Goal: Task Accomplishment & Management: Manage account settings

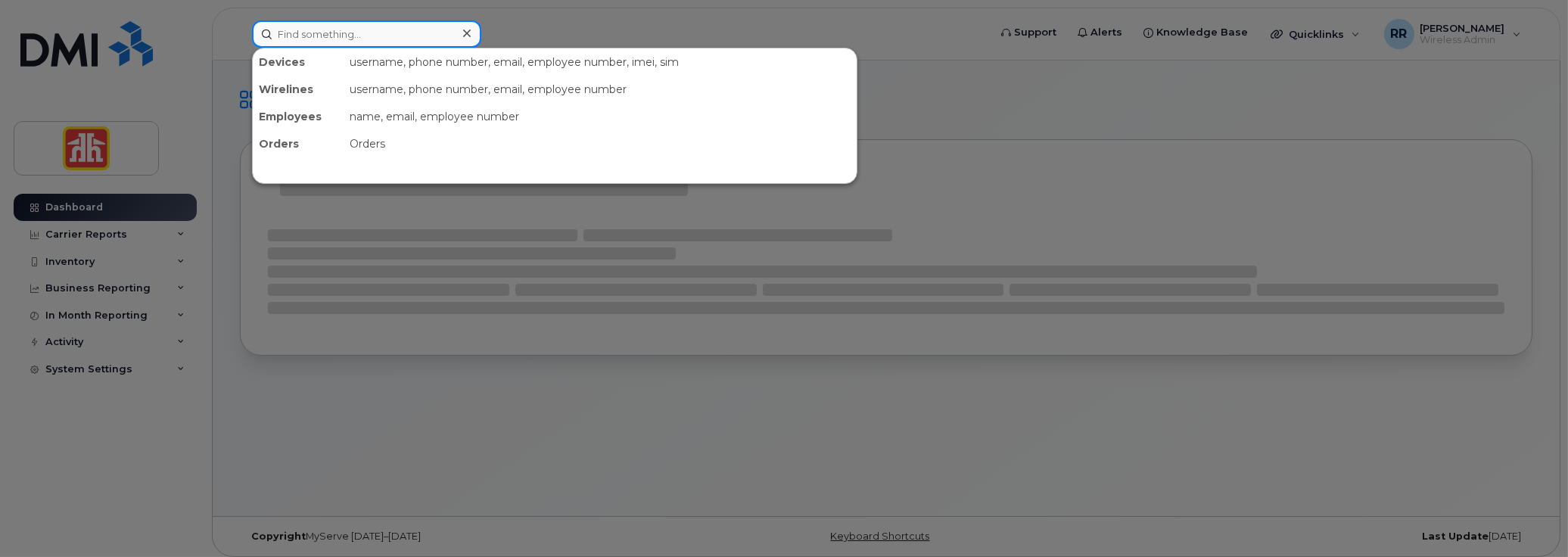
click at [326, 42] on input at bounding box center [367, 34] width 229 height 28
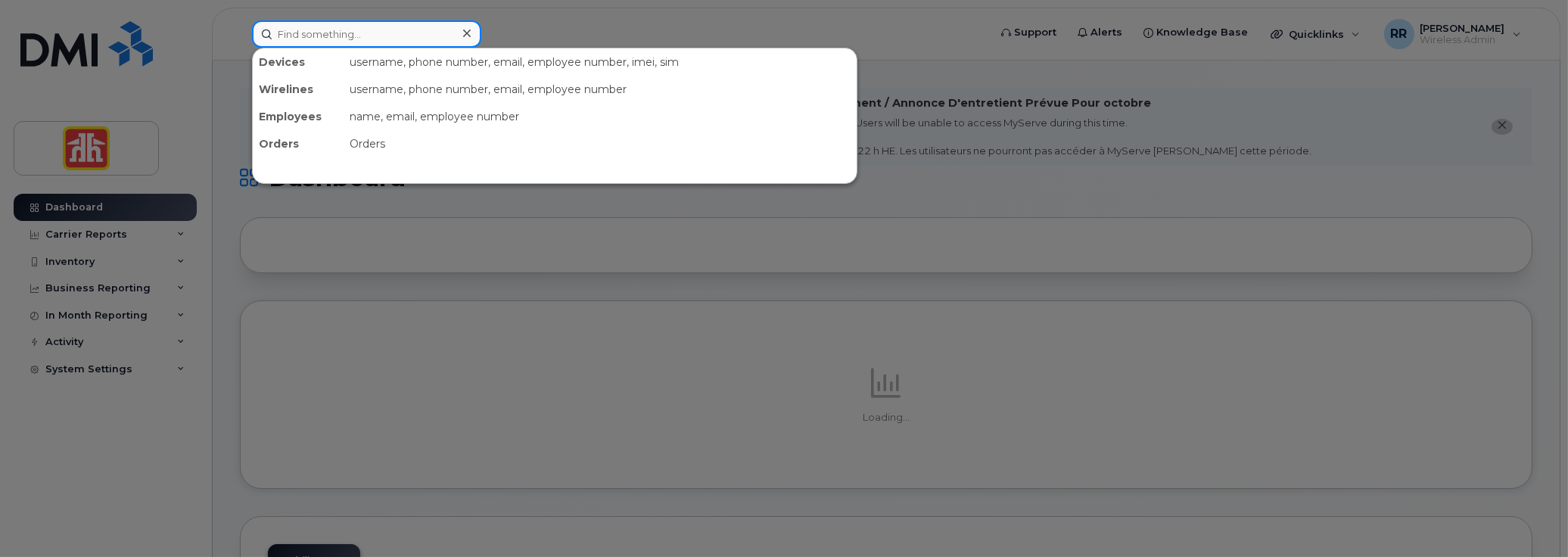
paste input "Prymych"
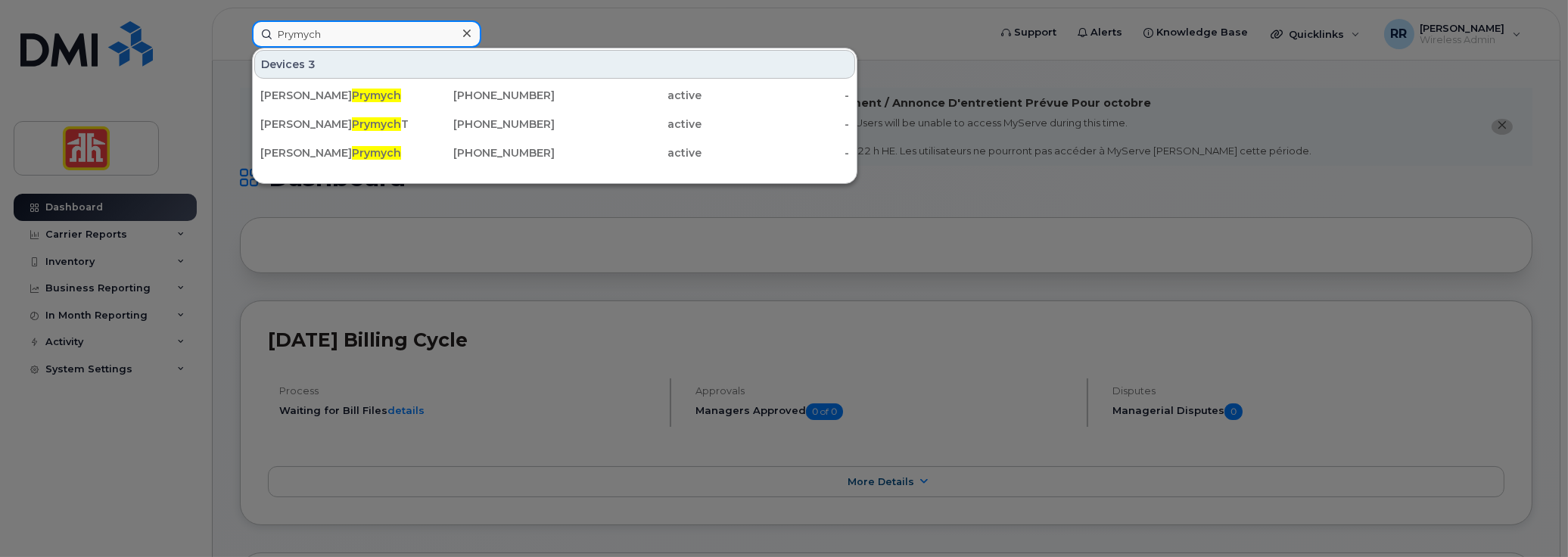
drag, startPoint x: 356, startPoint y: 32, endPoint x: 223, endPoint y: 37, distance: 133.1
click at [239, 37] on div "Prymych Devices 3 Shawn Prymych 780-314-8205 active - Shawn Prymych Tablet 780-…" at bounding box center [615, 34] width 751 height 28
paste input "7806787984"
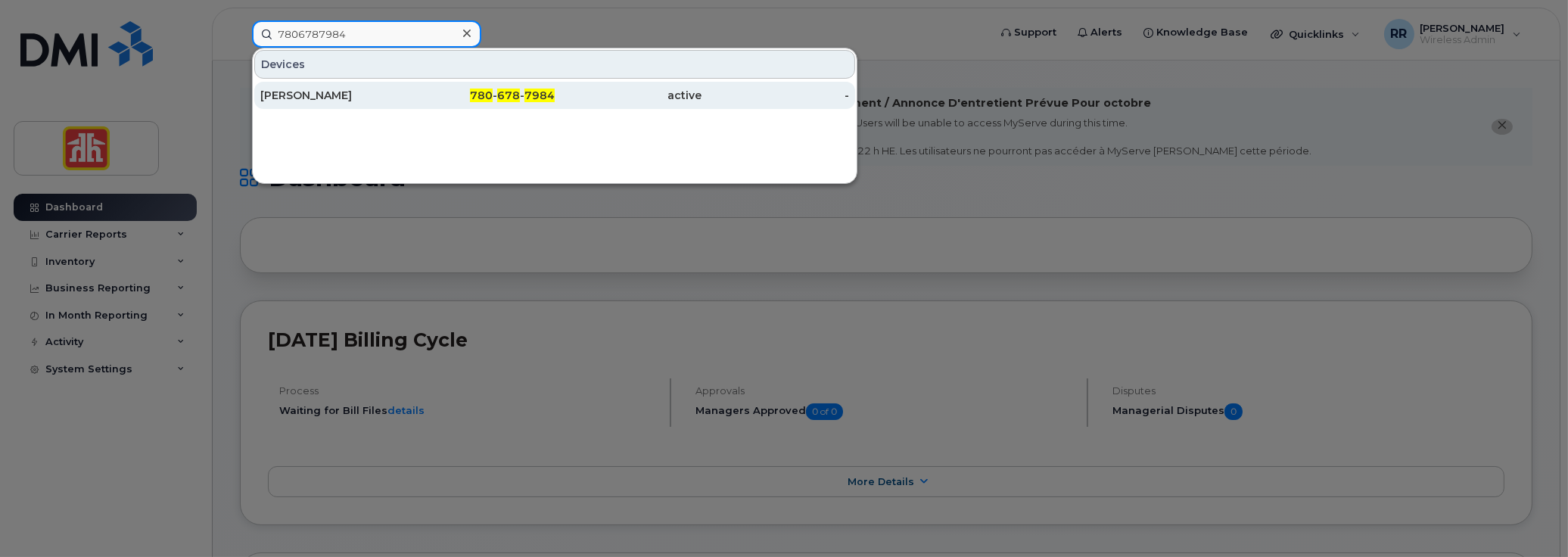
type input "7806787984"
click at [430, 92] on div "780 - 678 - 7984" at bounding box center [482, 95] width 148 height 15
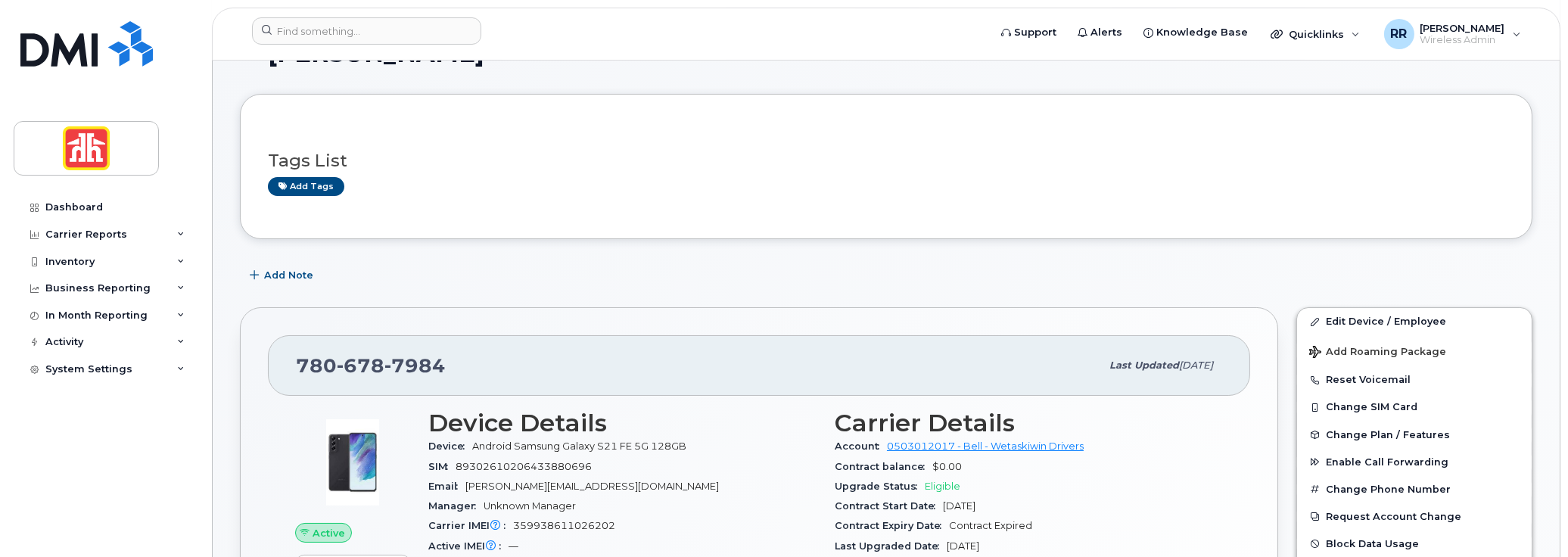
scroll to position [151, 0]
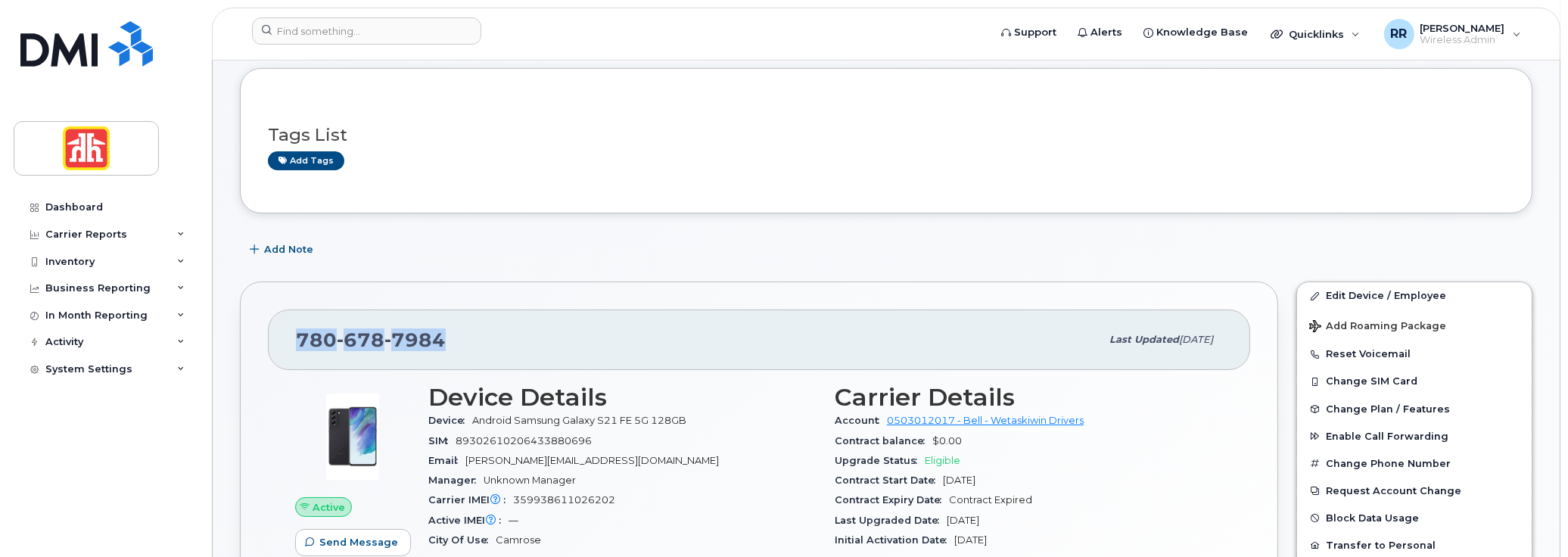
drag, startPoint x: 294, startPoint y: 339, endPoint x: 451, endPoint y: 348, distance: 157.3
click at [451, 348] on div "780 678 7984 Last updated Apr 30, 2025" at bounding box center [759, 340] width 983 height 61
copy span "780 678 7984"
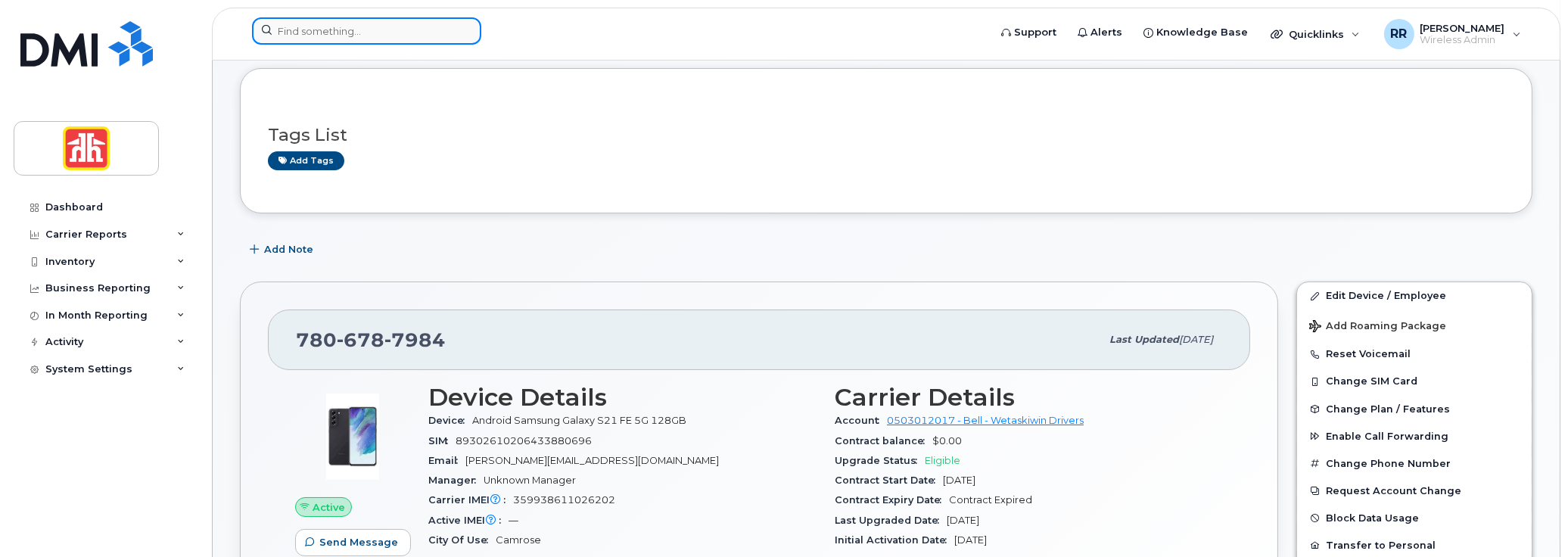
click at [322, 33] on input at bounding box center [367, 31] width 229 height 28
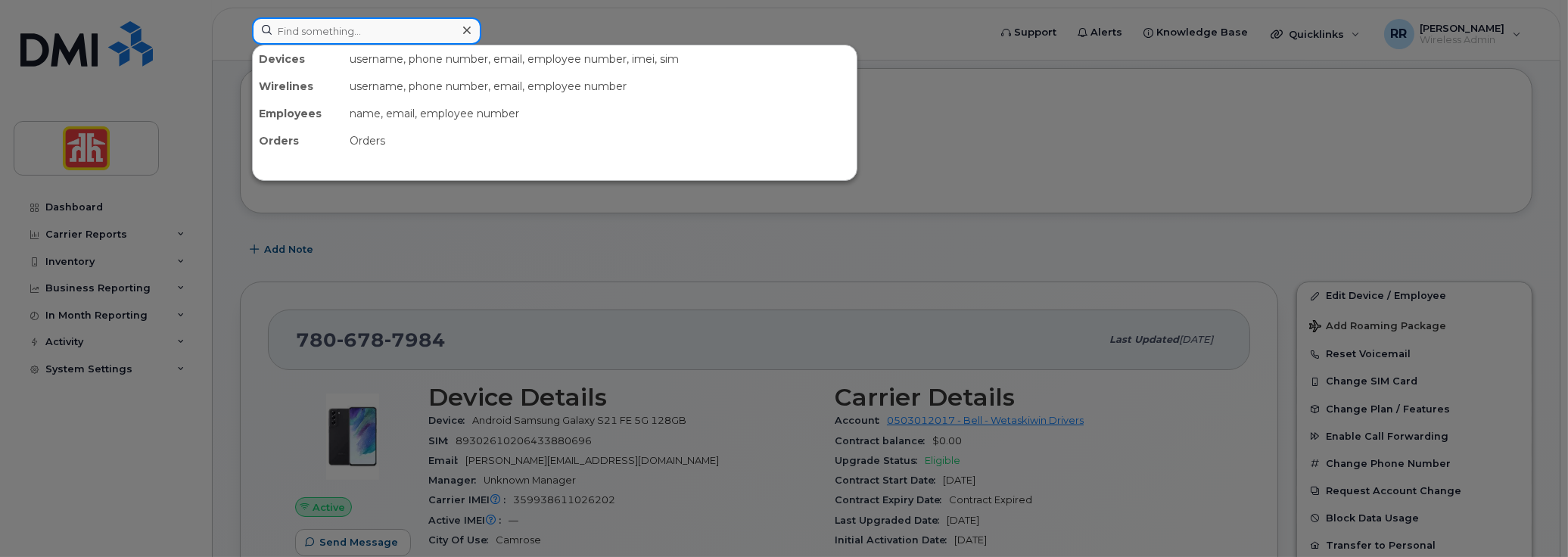
paste input "226-753-9830"
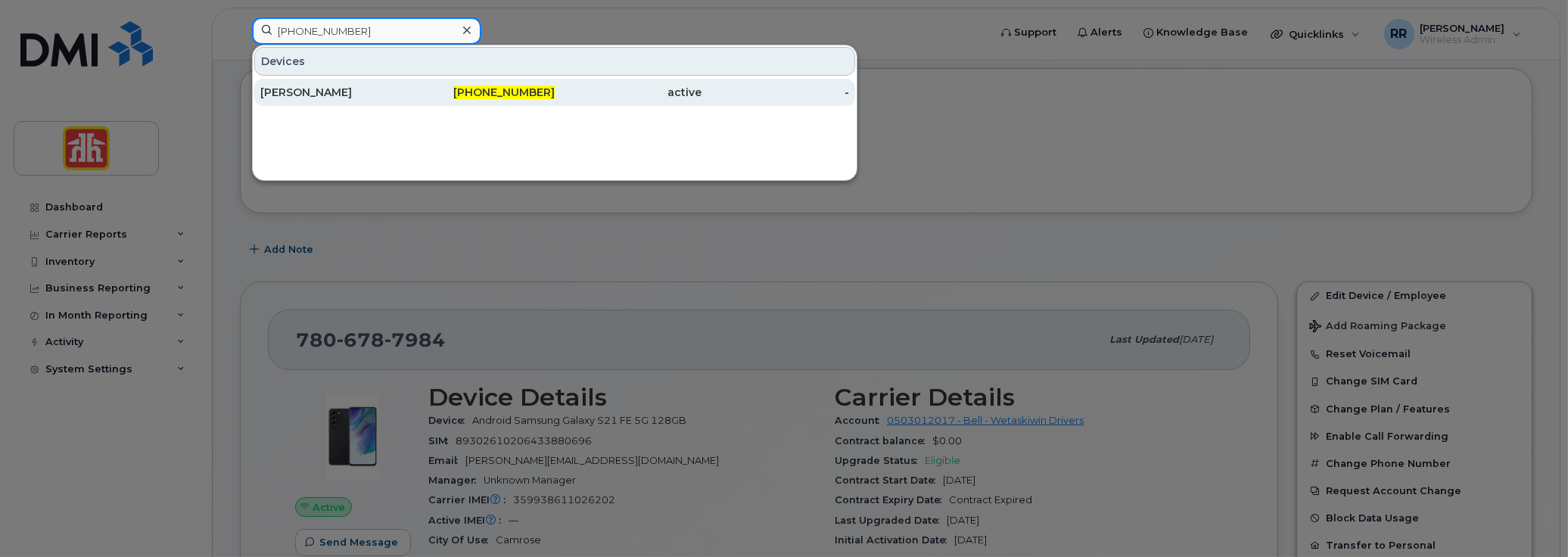
type input "226-753-9830"
click at [340, 95] on div "Amber Barrett" at bounding box center [334, 92] width 148 height 15
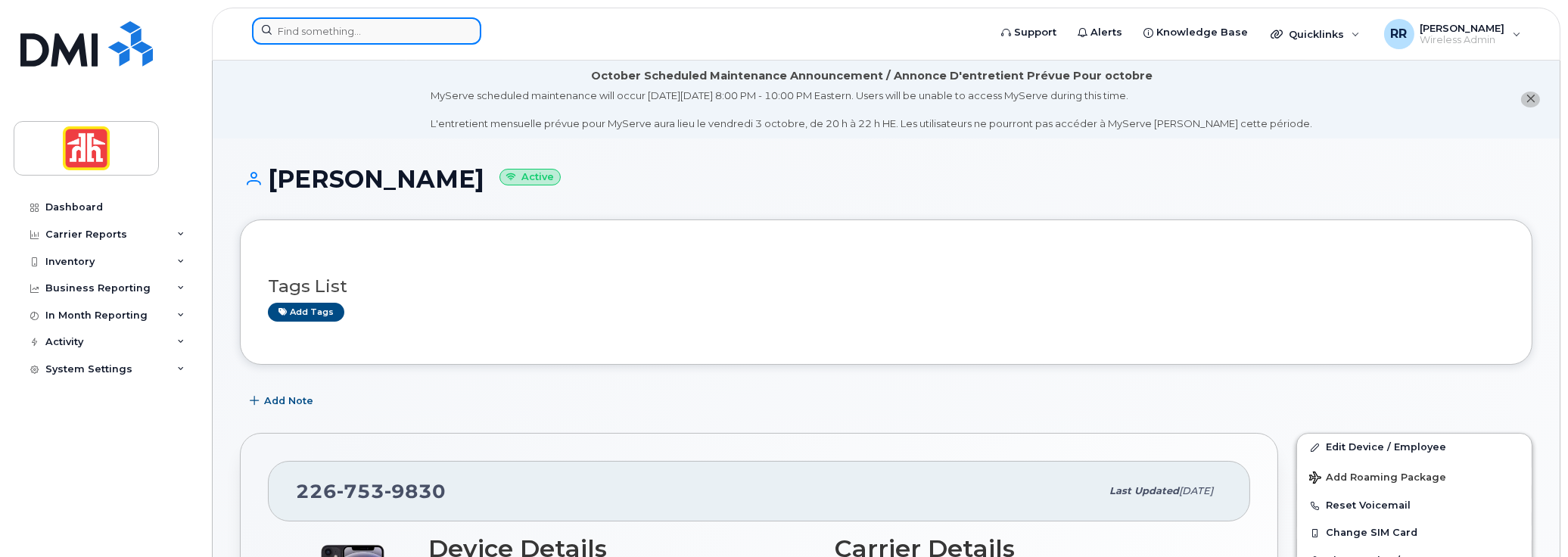
click at [365, 27] on input at bounding box center [367, 31] width 229 height 28
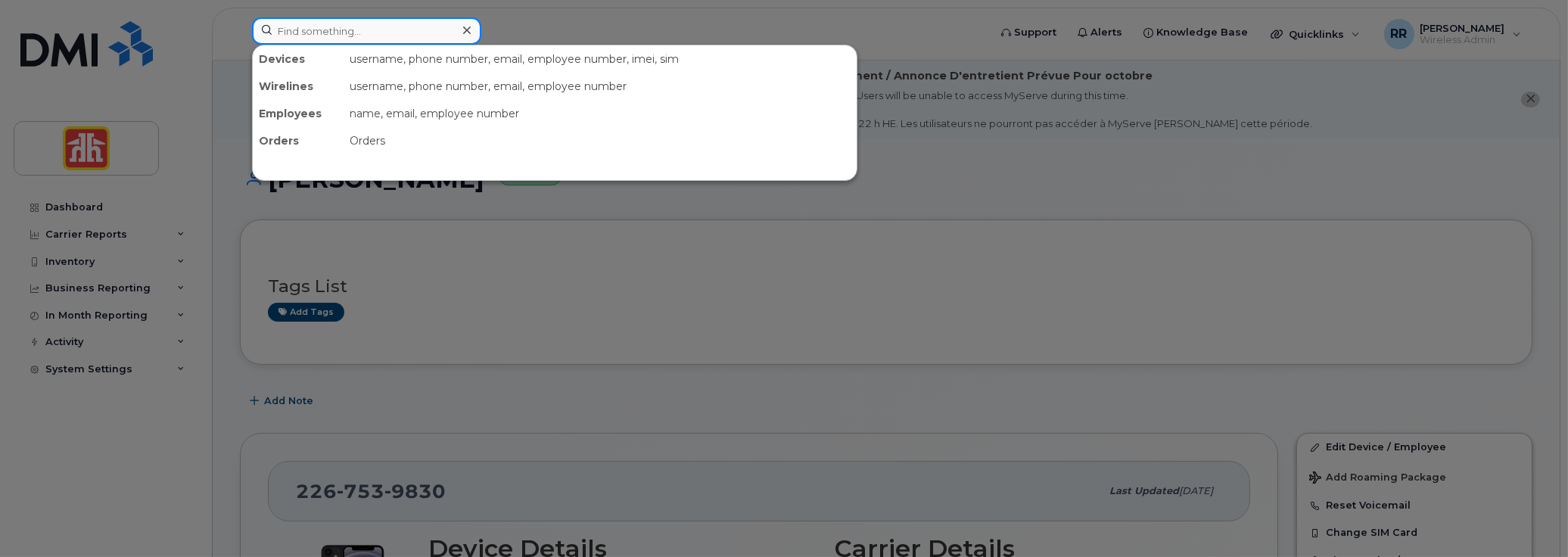
paste input "[PERSON_NAME][EMAIL_ADDRESS][PERSON_NAME][DOMAIN_NAME]"
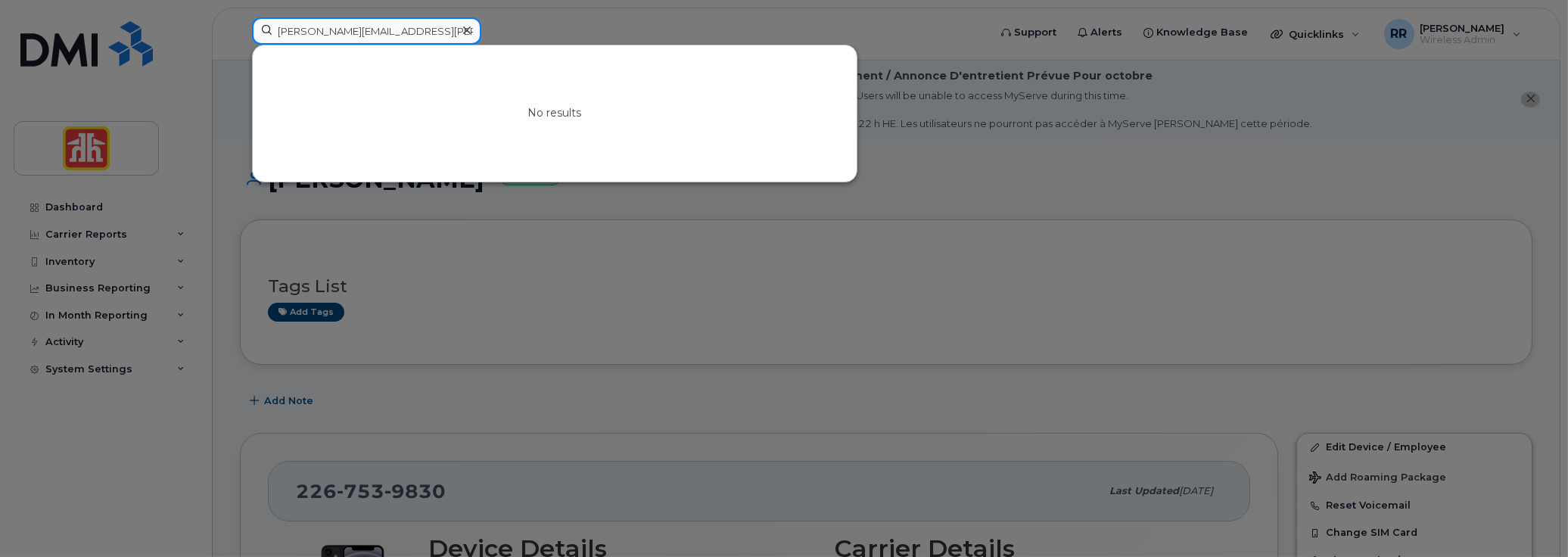
type input "Melissa.Wagler@homehardware.ca"
drag, startPoint x: 456, startPoint y: 38, endPoint x: 206, endPoint y: 21, distance: 250.6
click at [239, 21] on div "Melissa.Wagler@homehardware.ca No results" at bounding box center [615, 34] width 751 height 33
click at [466, 32] on icon at bounding box center [467, 29] width 7 height 12
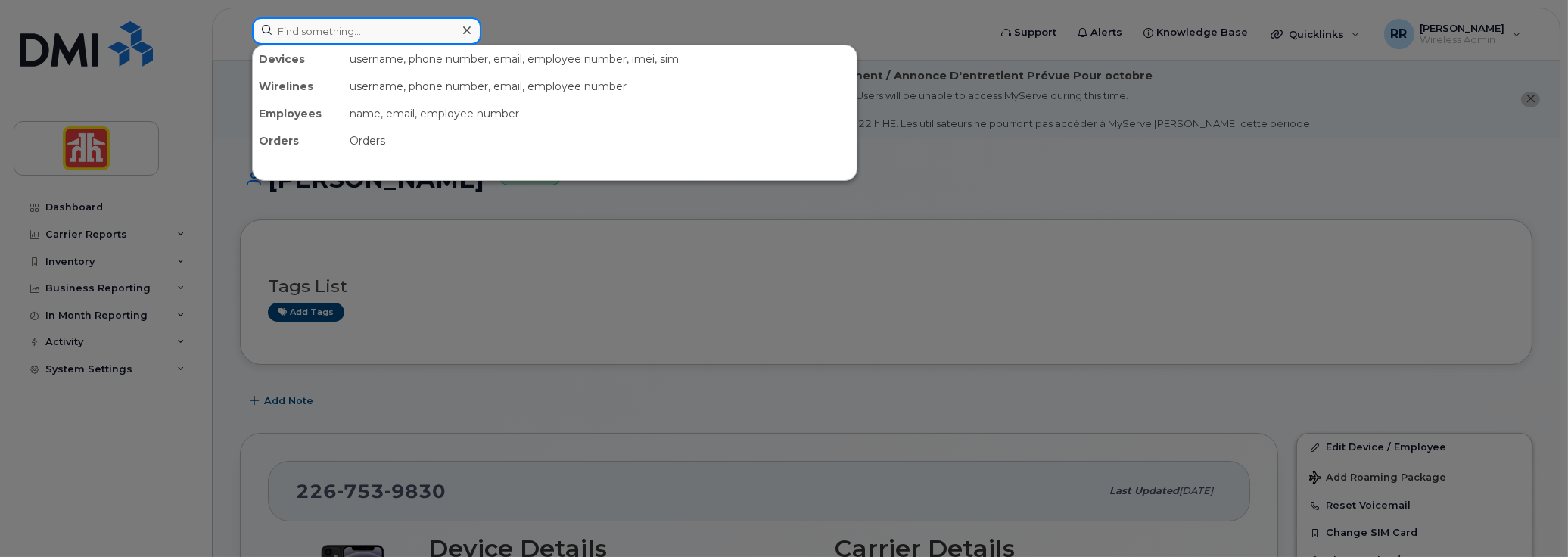
click at [306, 28] on input at bounding box center [367, 31] width 229 height 28
paste input "Richard.Ferreira@homehardware.ca"
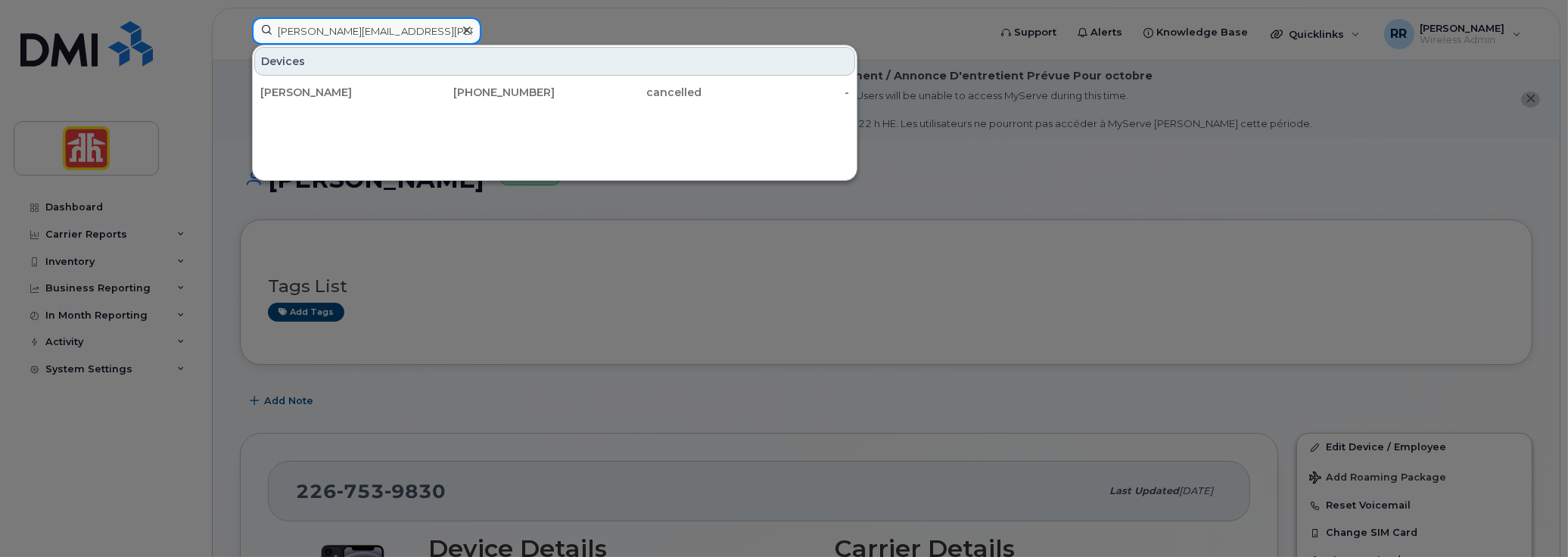
type input "Richard.Ferreira@homehardware.ca"
click at [469, 37] on div at bounding box center [467, 30] width 22 height 22
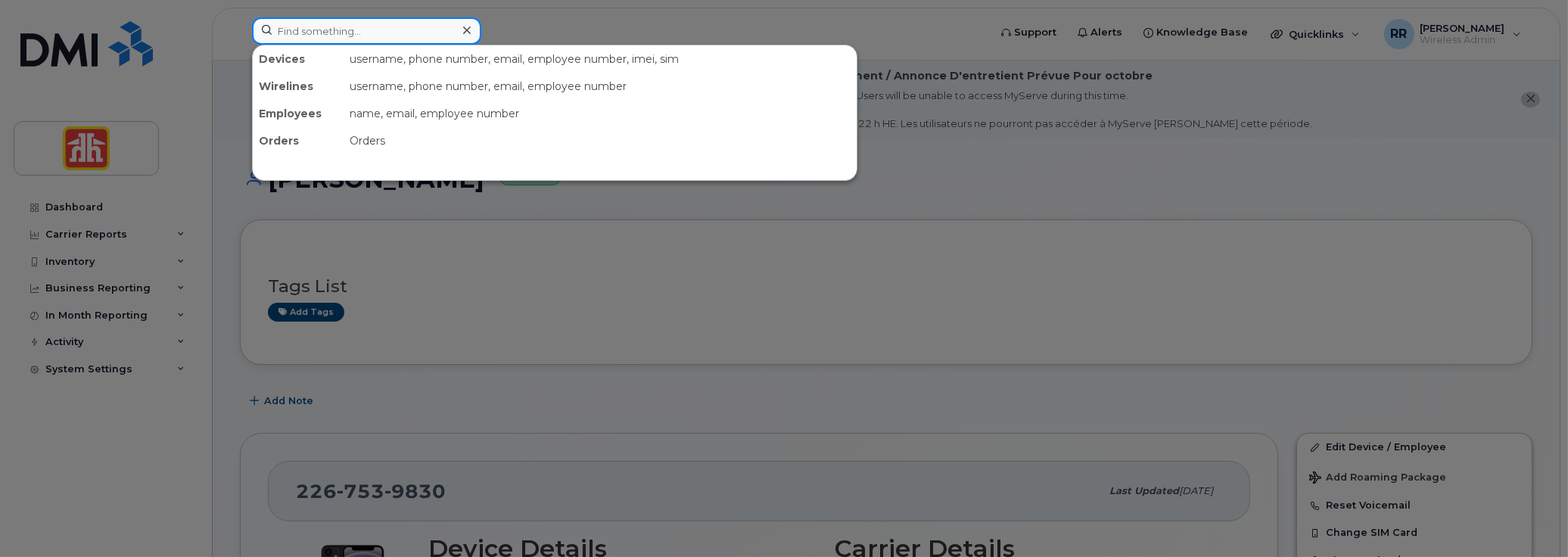
click at [378, 35] on input at bounding box center [367, 31] width 229 height 28
paste input "5195036693"
type input "5195036693"
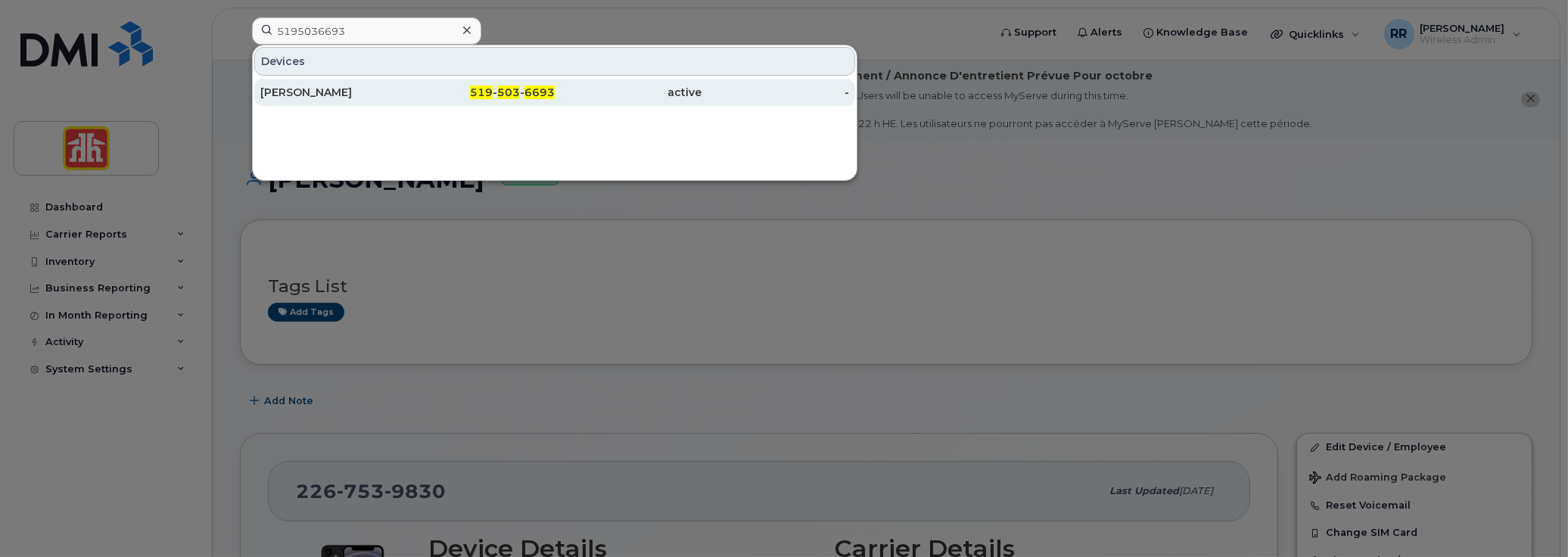
click at [304, 88] on div "Richard Ferreira" at bounding box center [334, 92] width 148 height 15
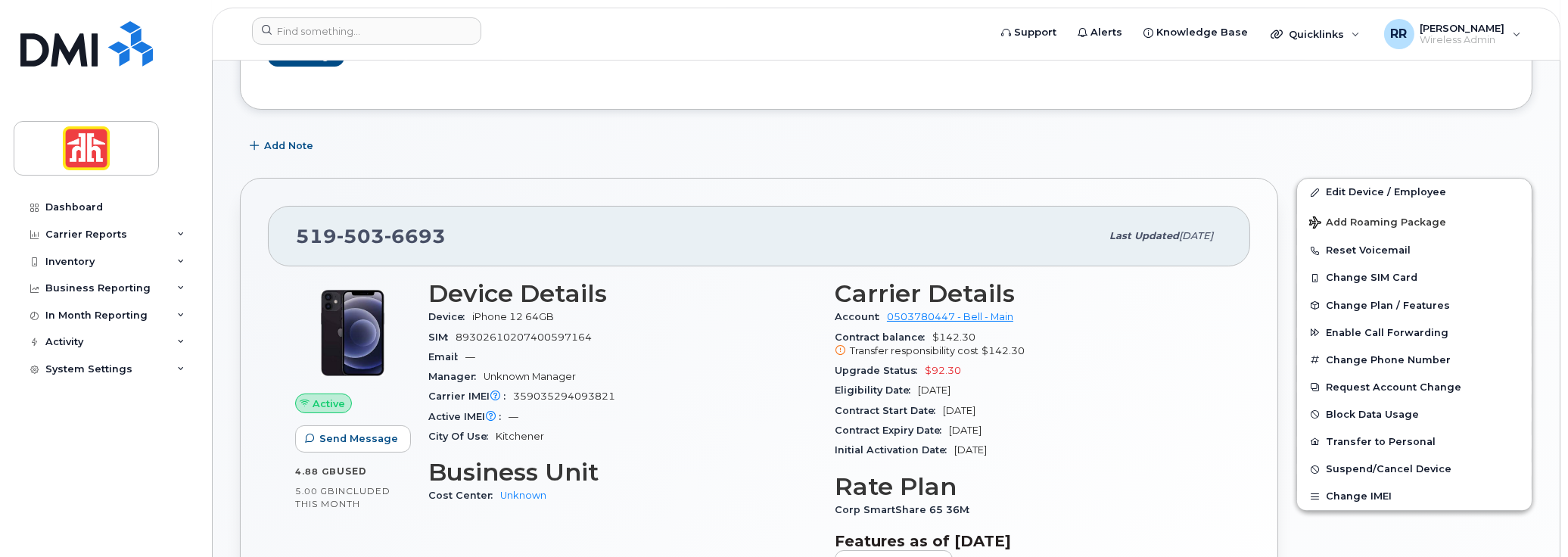
scroll to position [303, 0]
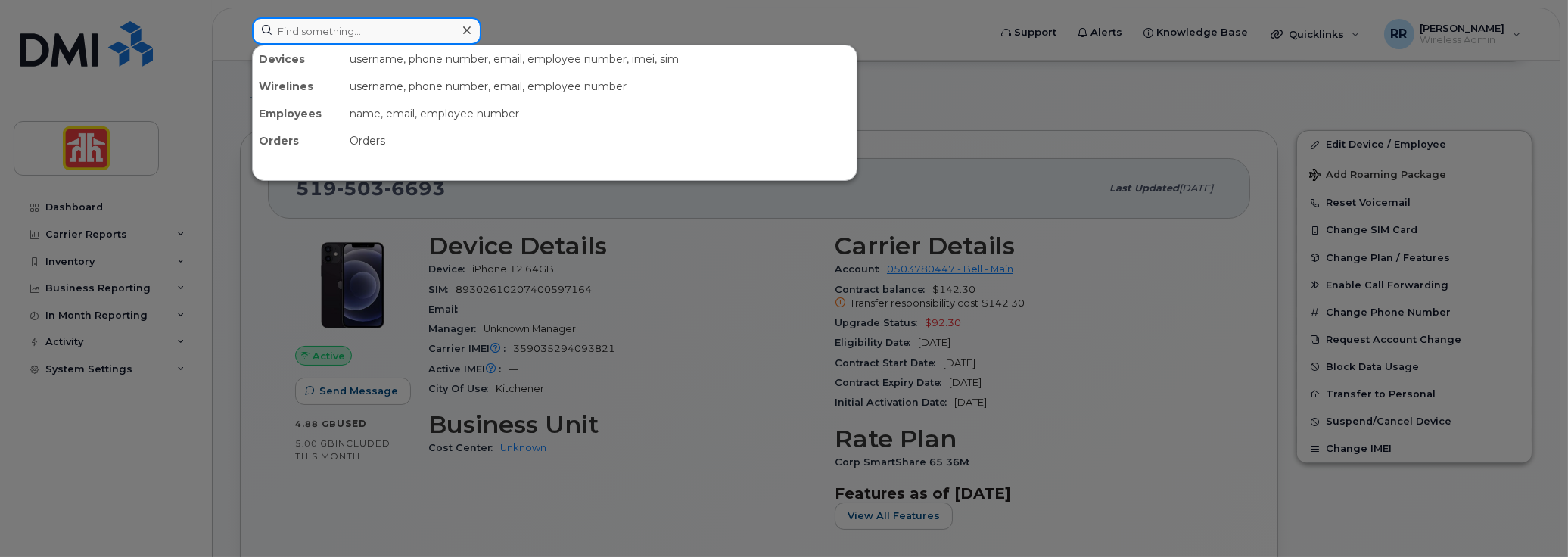
click at [338, 21] on input at bounding box center [367, 31] width 229 height 28
paste input "5195779619"
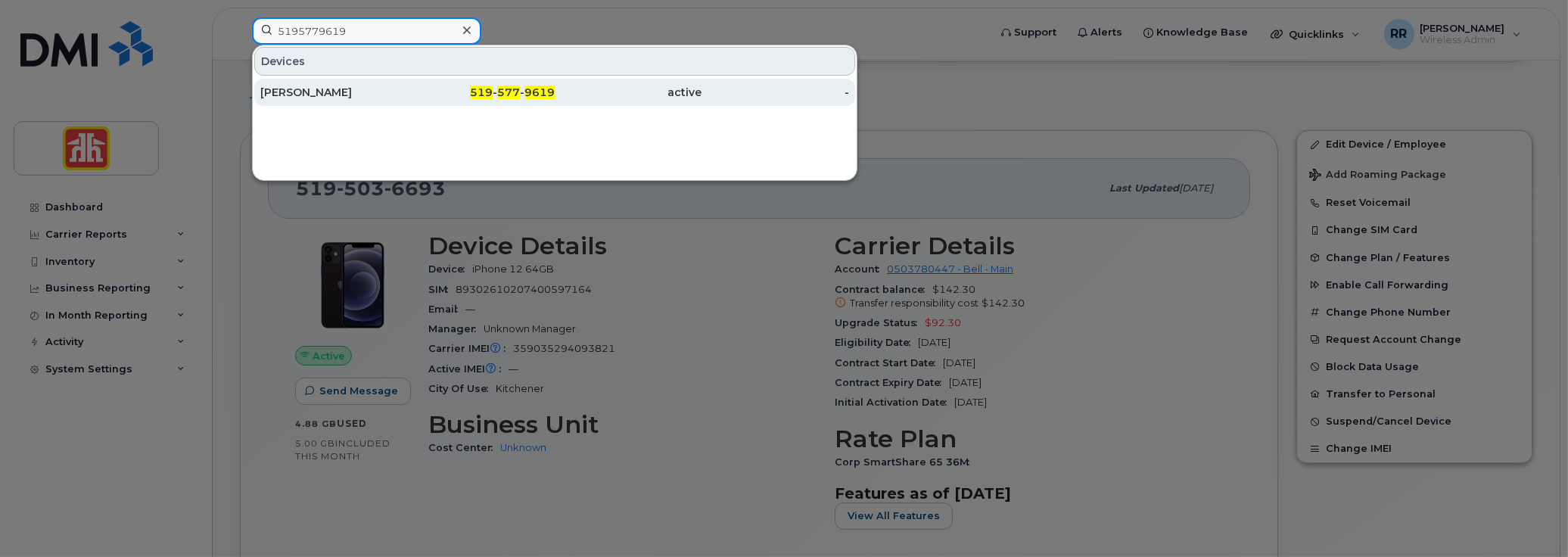
type input "5195779619"
drag, startPoint x: 328, startPoint y: 88, endPoint x: 320, endPoint y: 98, distance: 12.8
click at [328, 88] on div "Tammy Mc Mahon" at bounding box center [334, 92] width 148 height 15
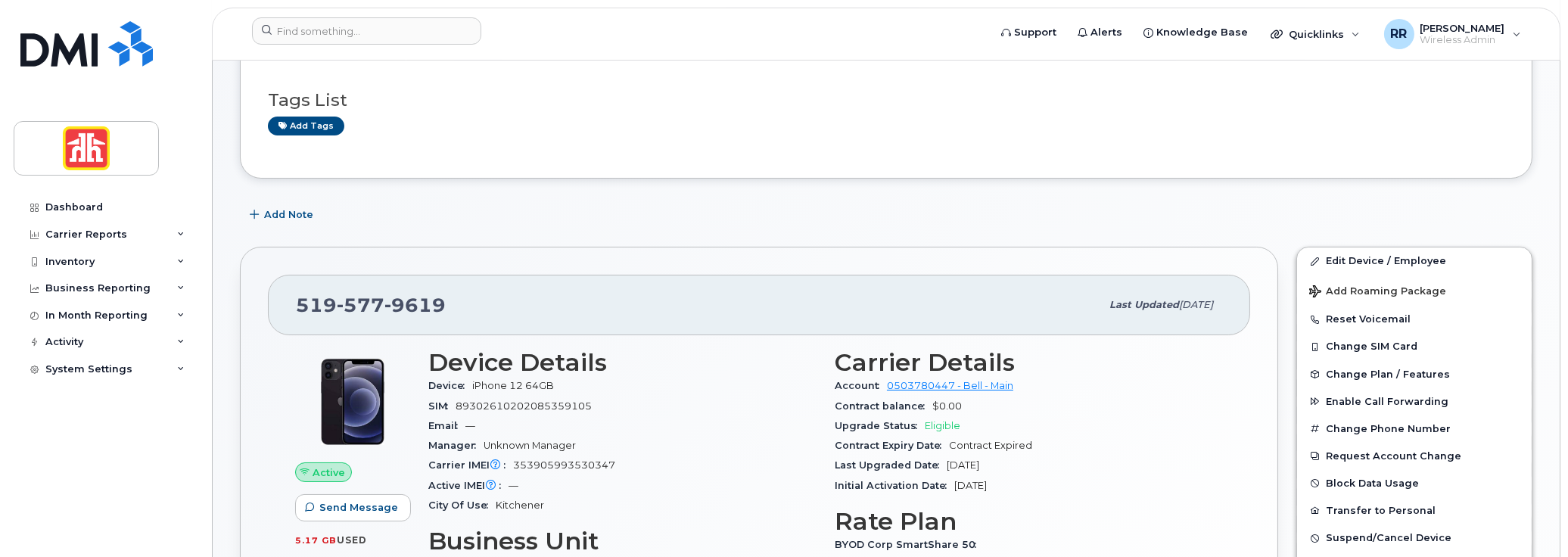
scroll to position [227, 0]
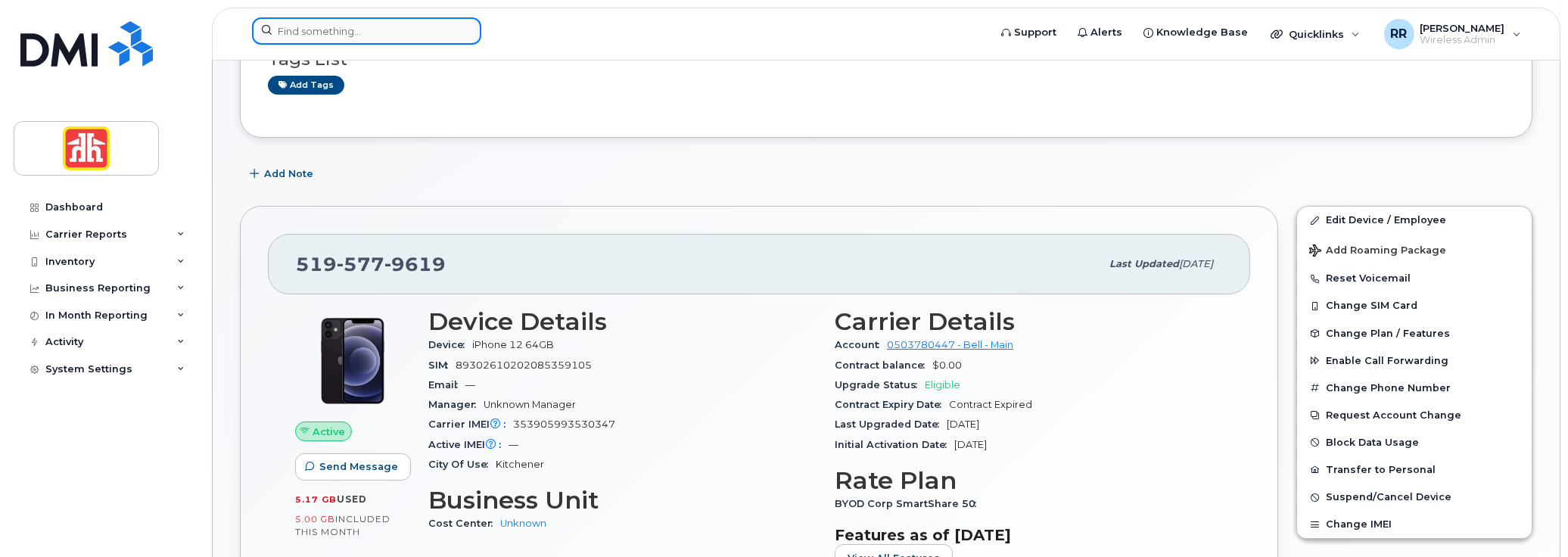
click at [377, 35] on input at bounding box center [367, 31] width 229 height 28
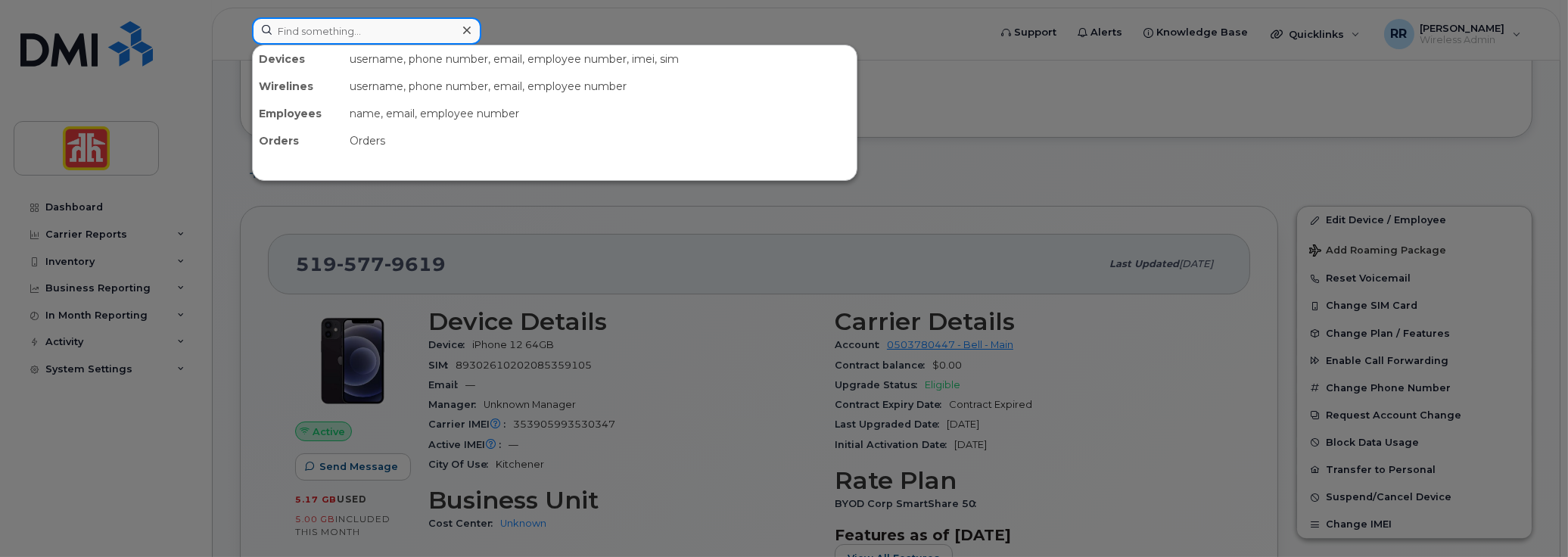
paste input "5146014490"
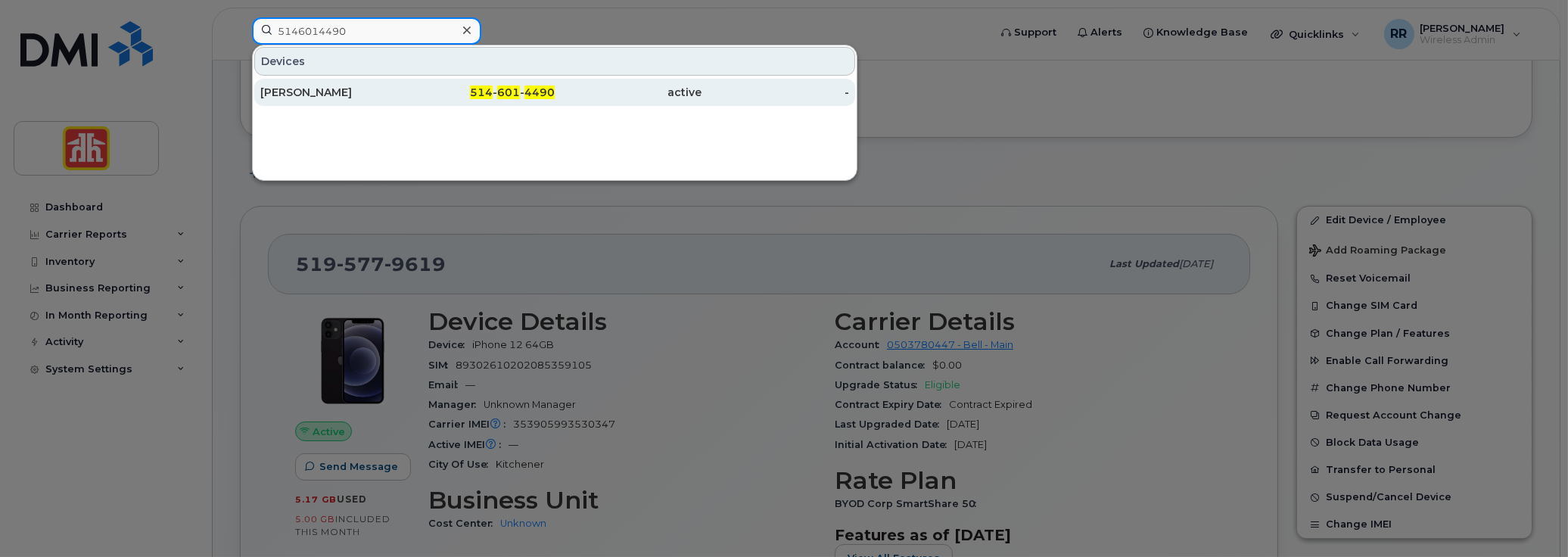
type input "5146014490"
click at [339, 84] on div "Eric Kingsley" at bounding box center [334, 92] width 148 height 15
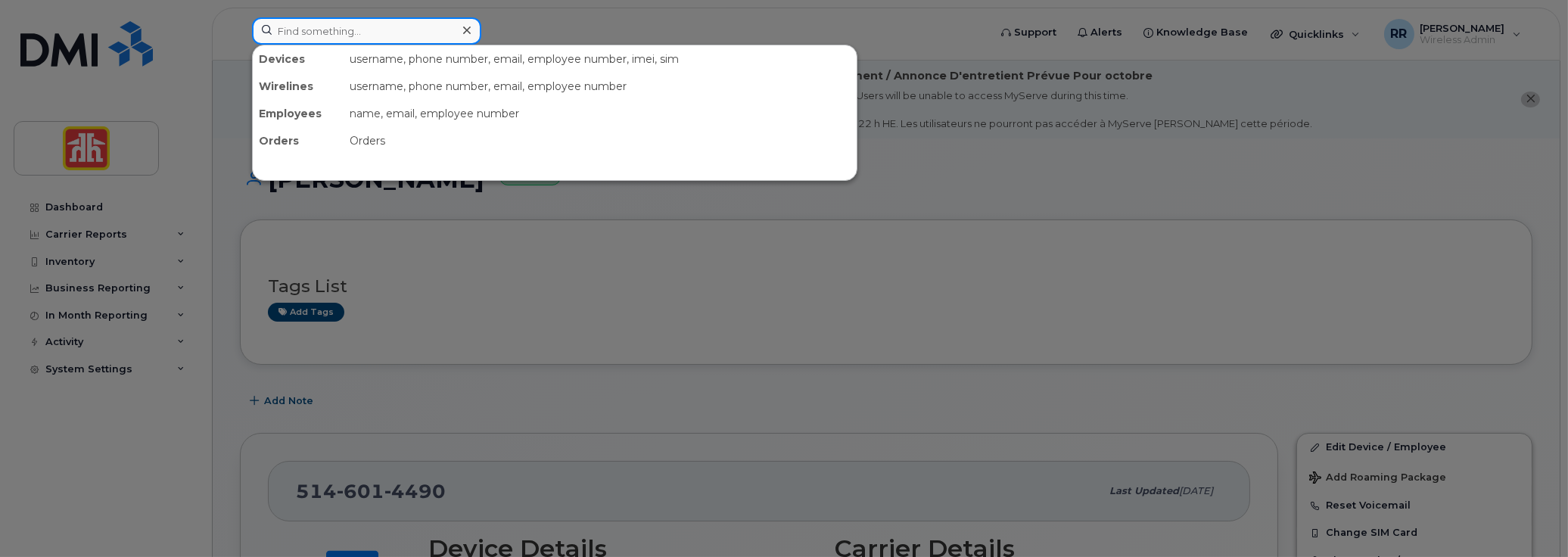
click at [337, 24] on input at bounding box center [367, 31] width 229 height 28
paste input "7802717570"
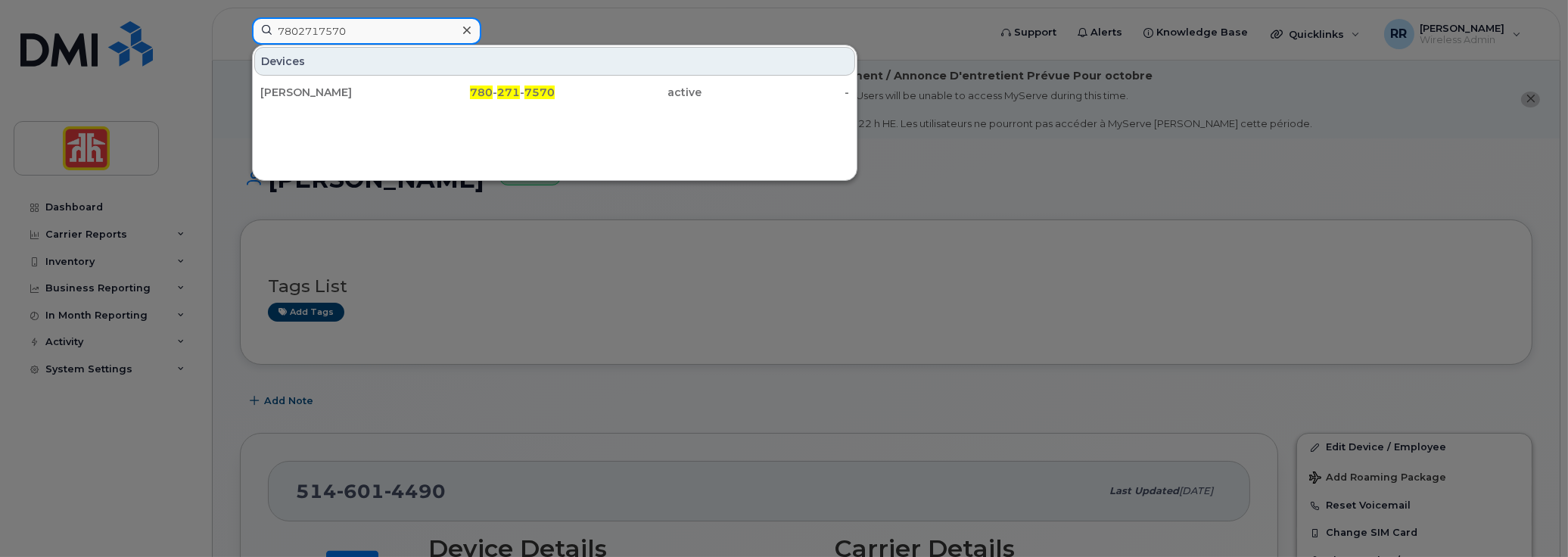
type input "7802717570"
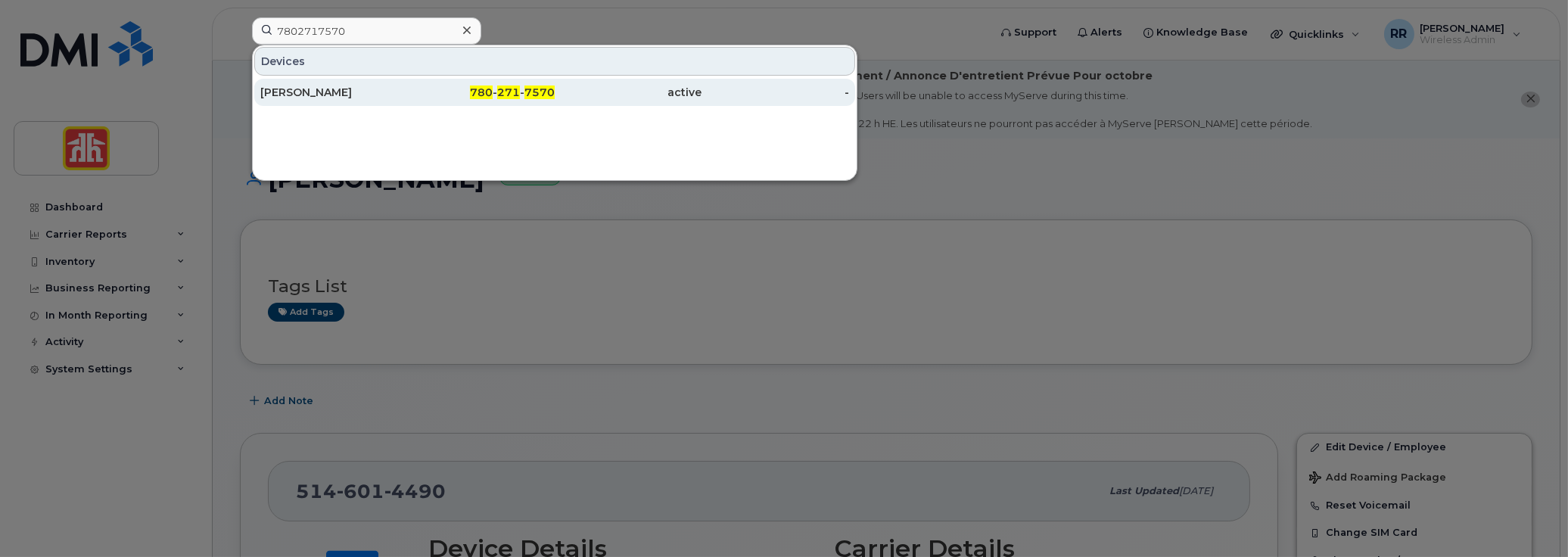
click at [341, 90] on div "Darren McCooeye" at bounding box center [334, 92] width 148 height 15
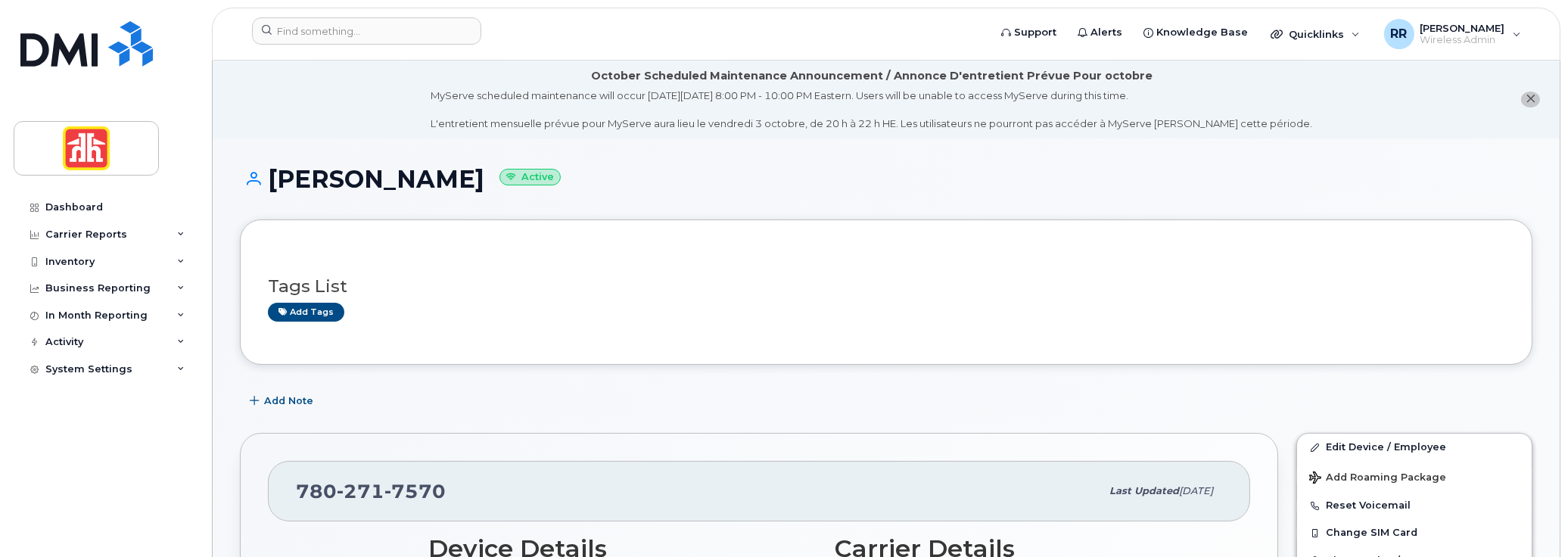
drag, startPoint x: 272, startPoint y: 171, endPoint x: 488, endPoint y: 184, distance: 216.4
click at [488, 184] on h1 "Darren McCooeye Active" at bounding box center [885, 179] width 1293 height 27
copy h1 "Darren McCooeye"
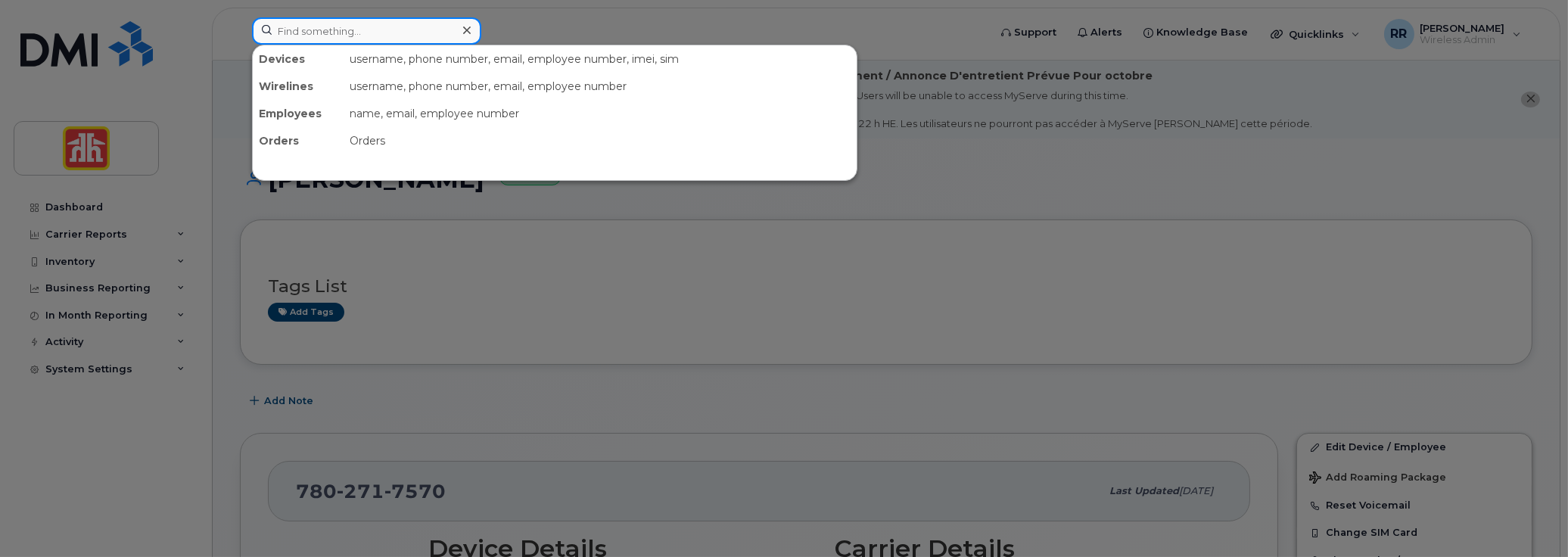
click at [307, 23] on input at bounding box center [367, 31] width 229 height 28
paste input "5195053995"
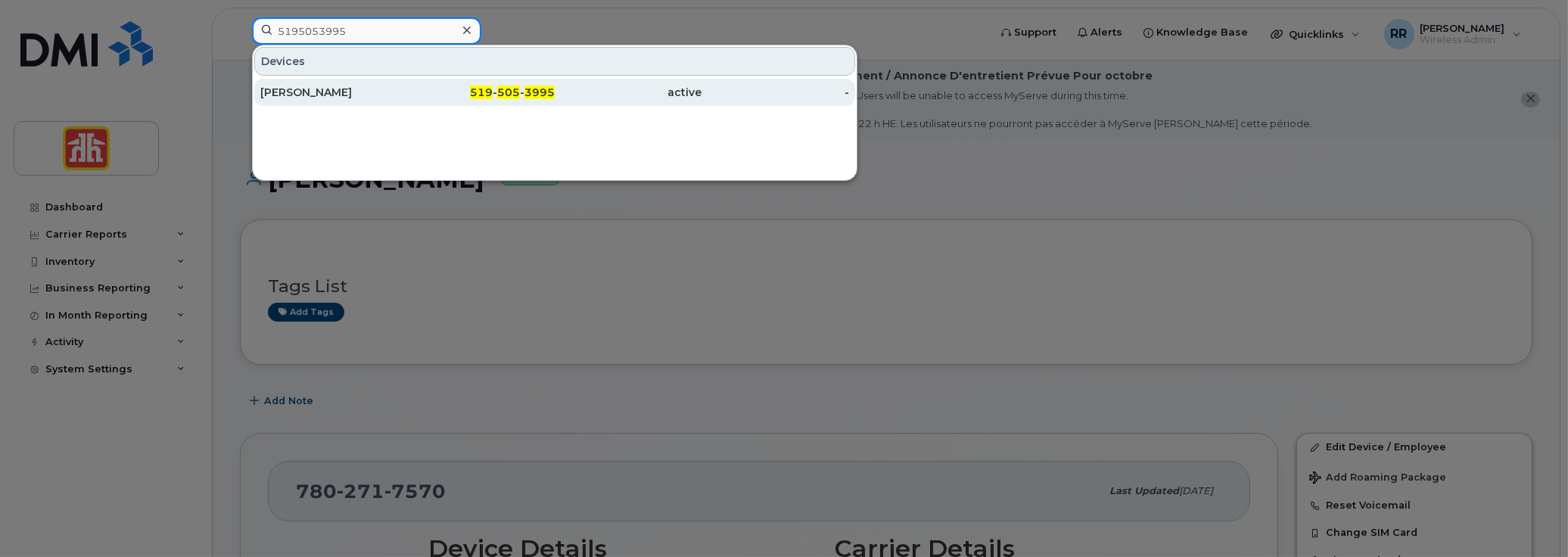
type input "5195053995"
click at [356, 84] on div "Khelee Wilmot" at bounding box center [334, 92] width 148 height 15
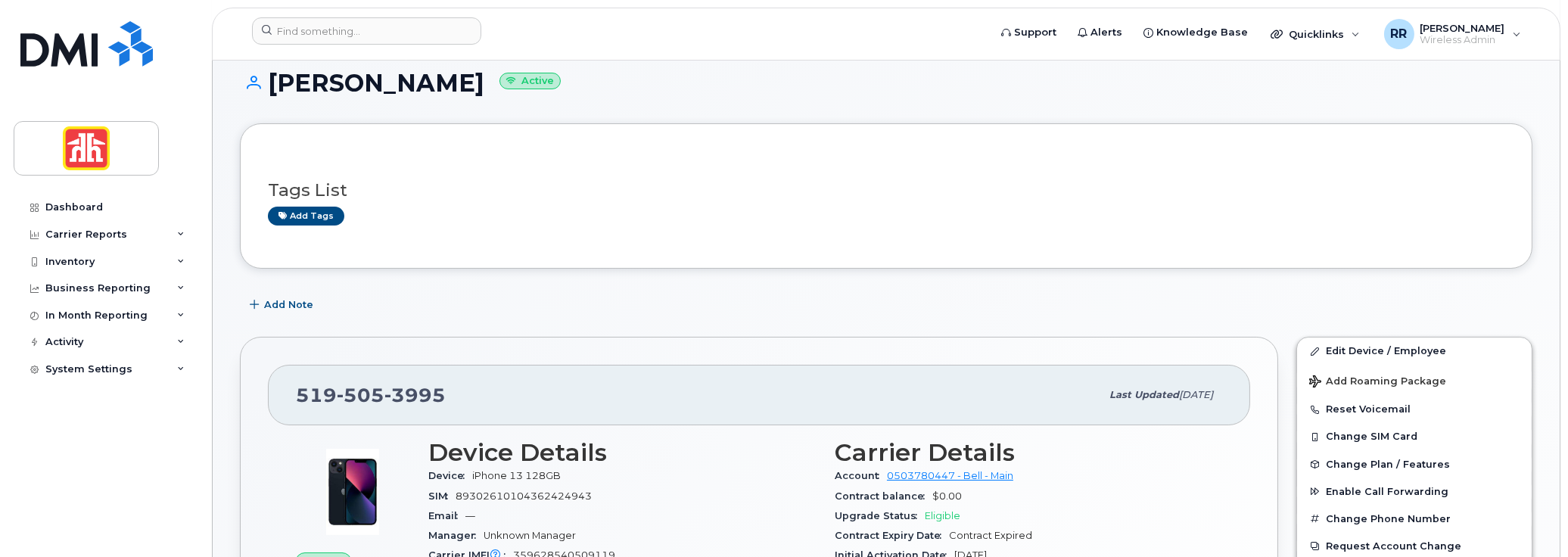
scroll to position [151, 0]
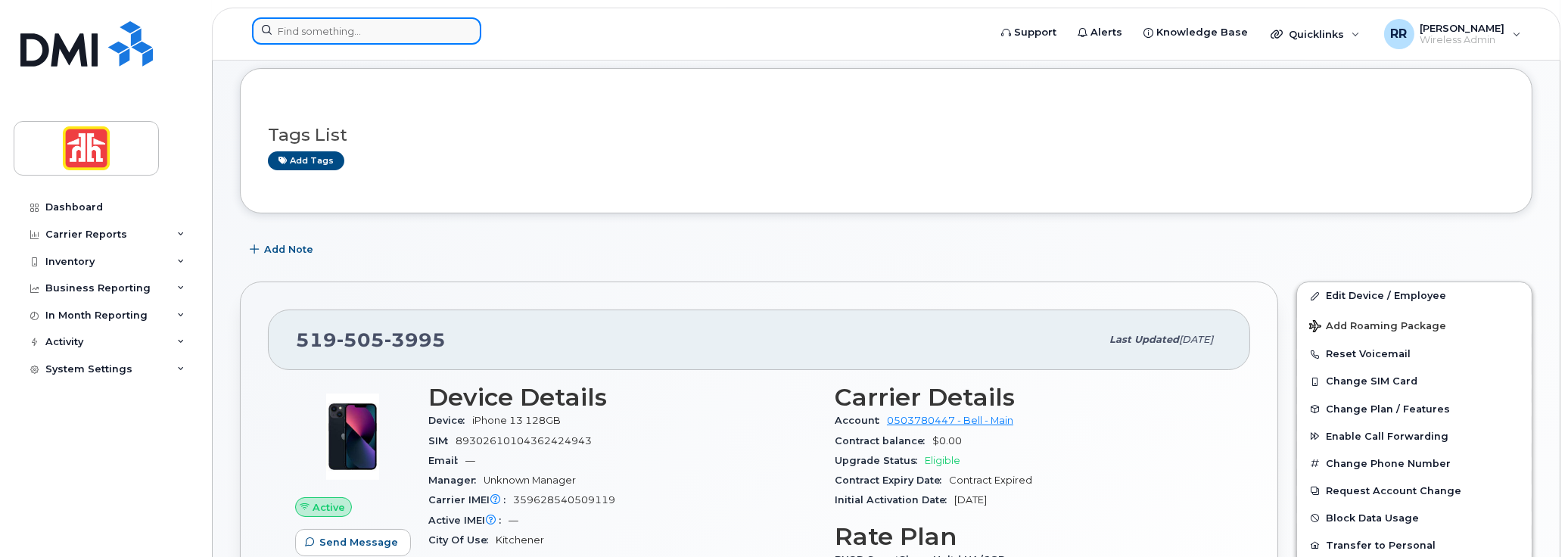
click at [345, 24] on input at bounding box center [367, 31] width 229 height 28
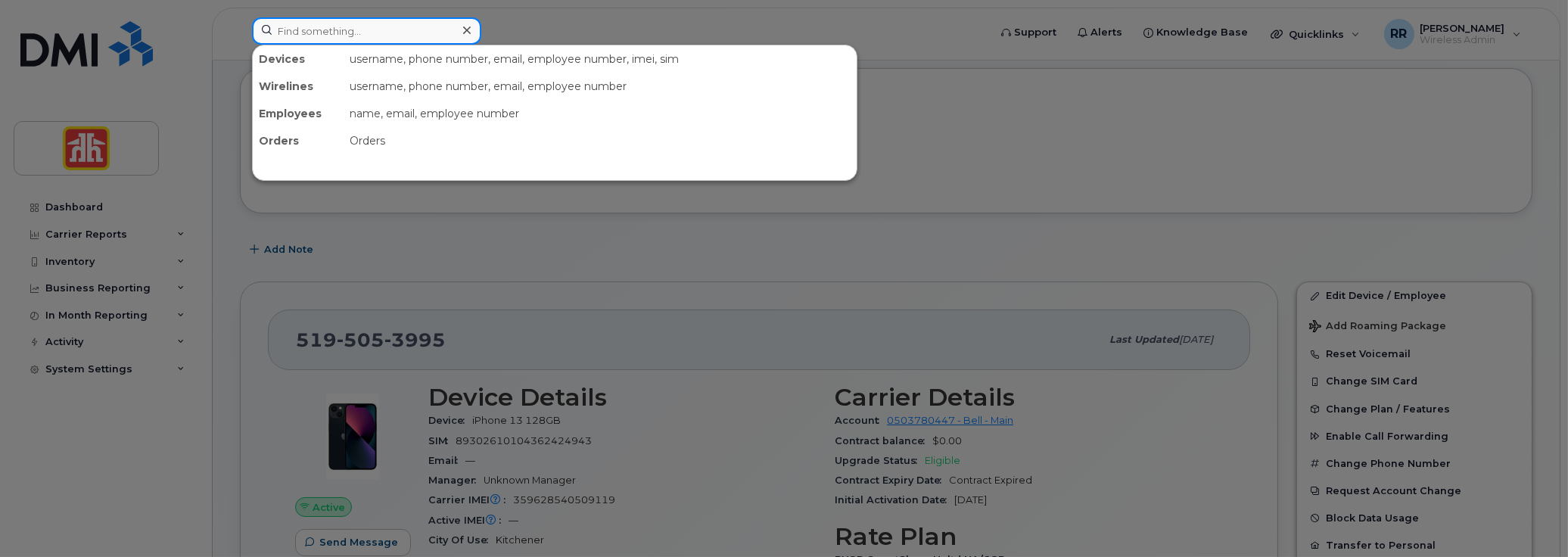
paste input "5197328720"
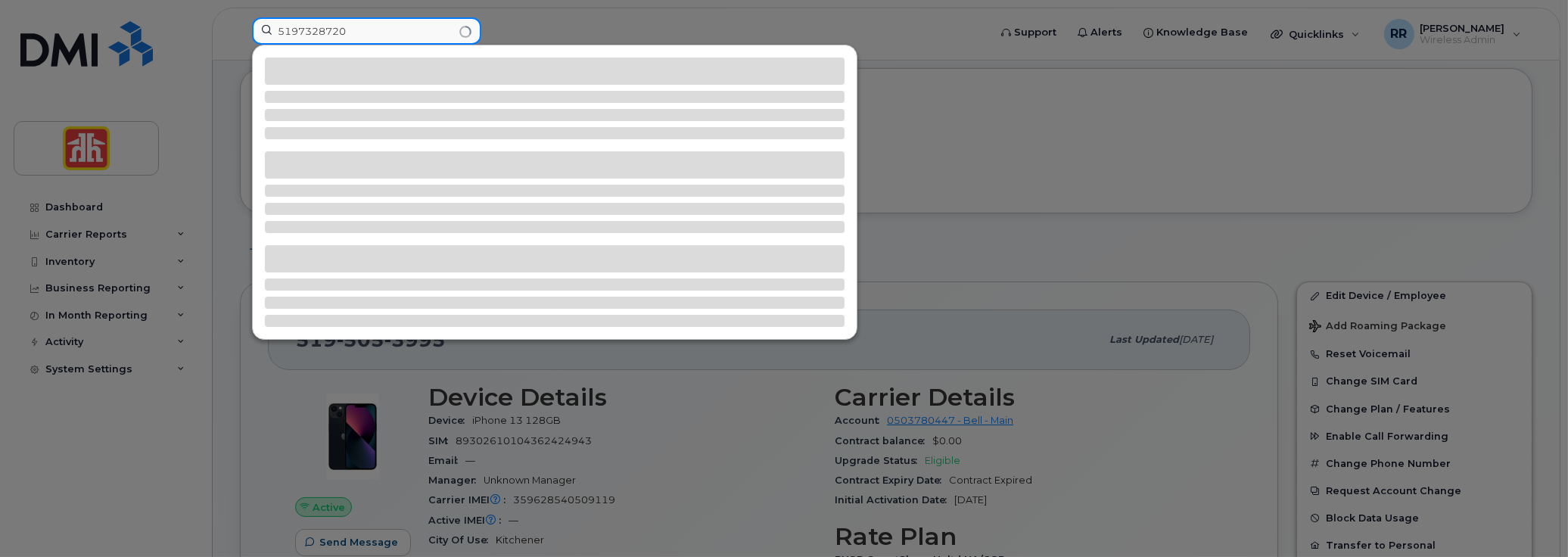
type input "5197328720"
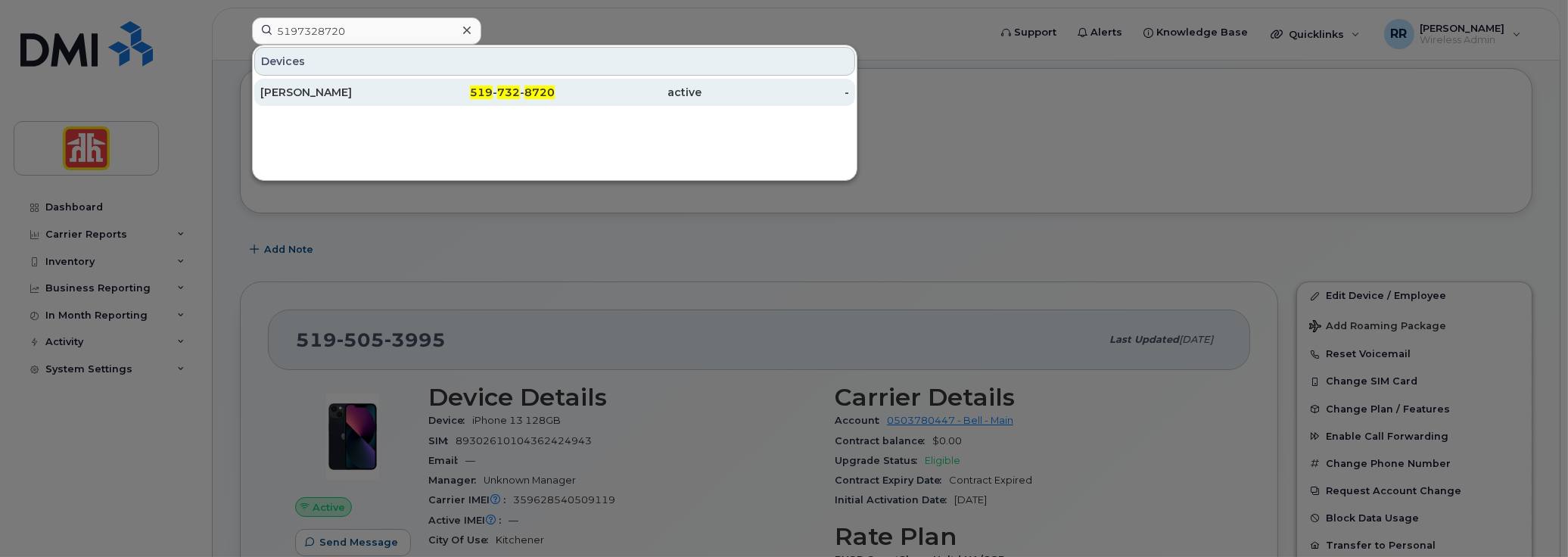
click at [343, 88] on div "Mike Westmacott" at bounding box center [334, 92] width 148 height 15
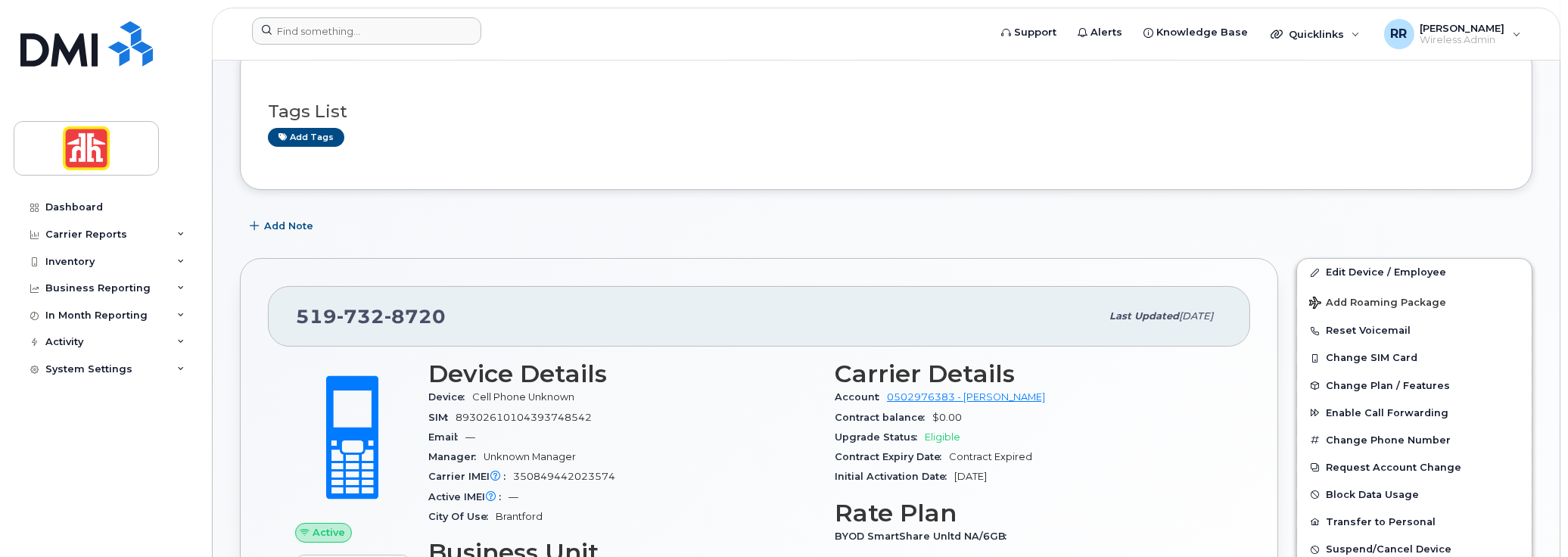
scroll to position [75, 0]
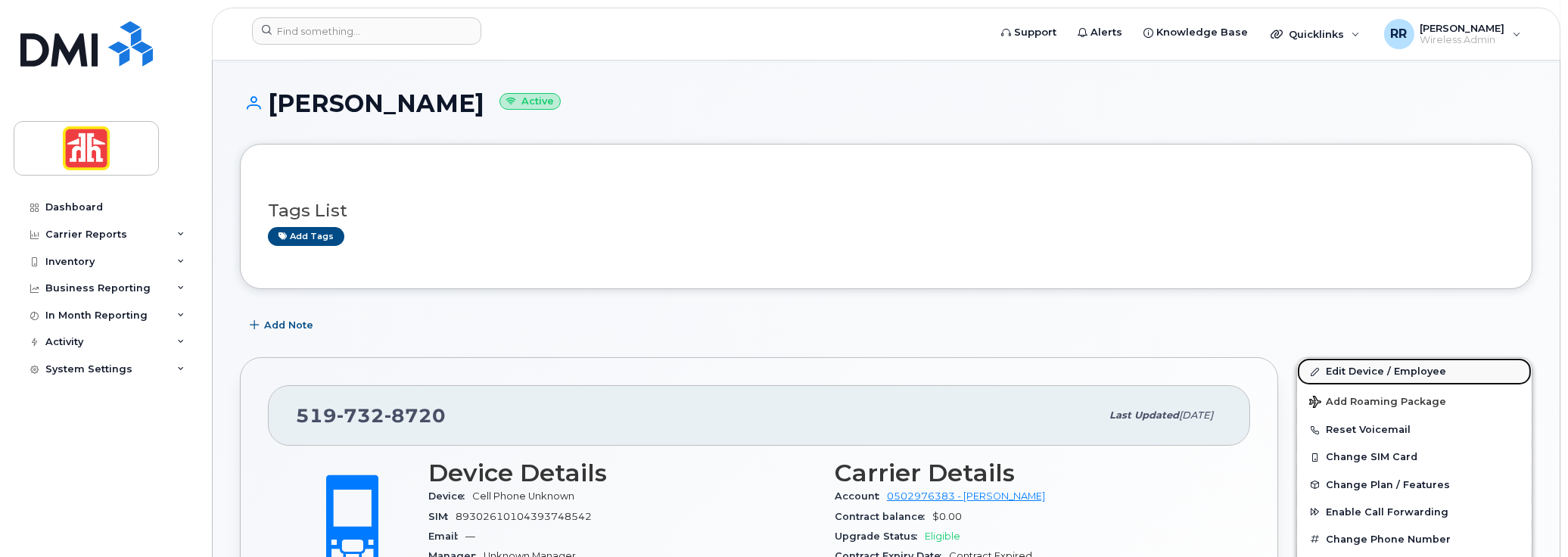
click at [1357, 373] on link "Edit Device / Employee" at bounding box center [1415, 372] width 235 height 28
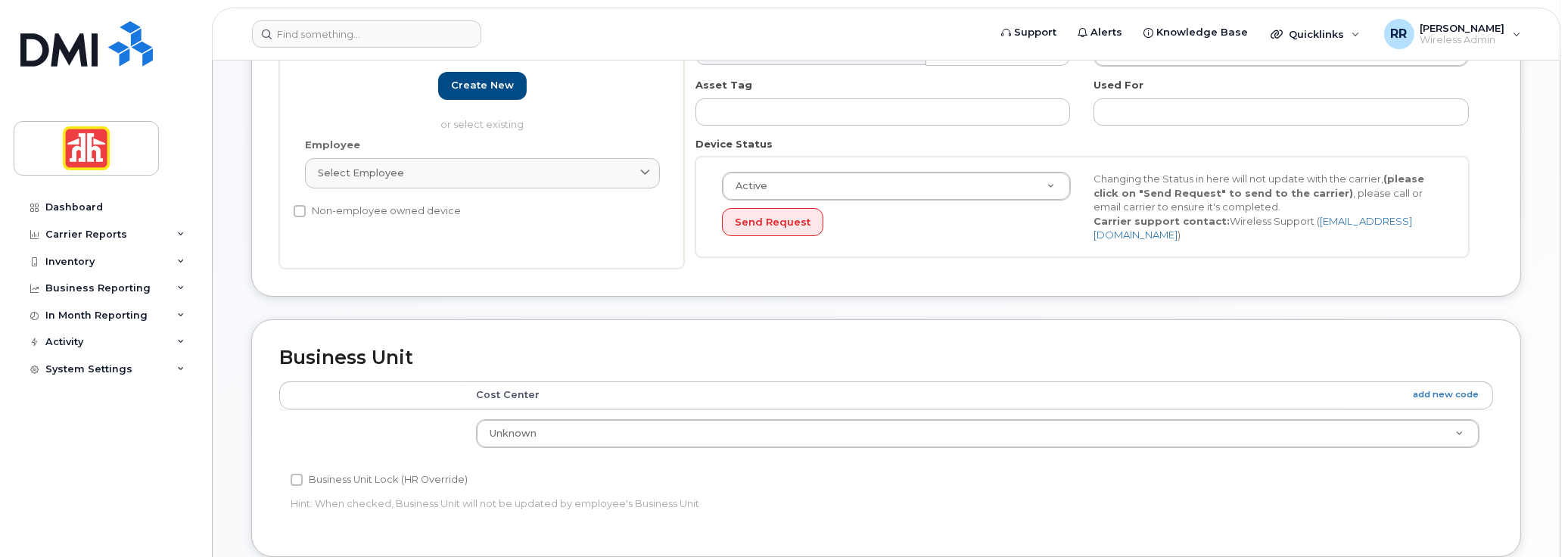
scroll to position [606, 0]
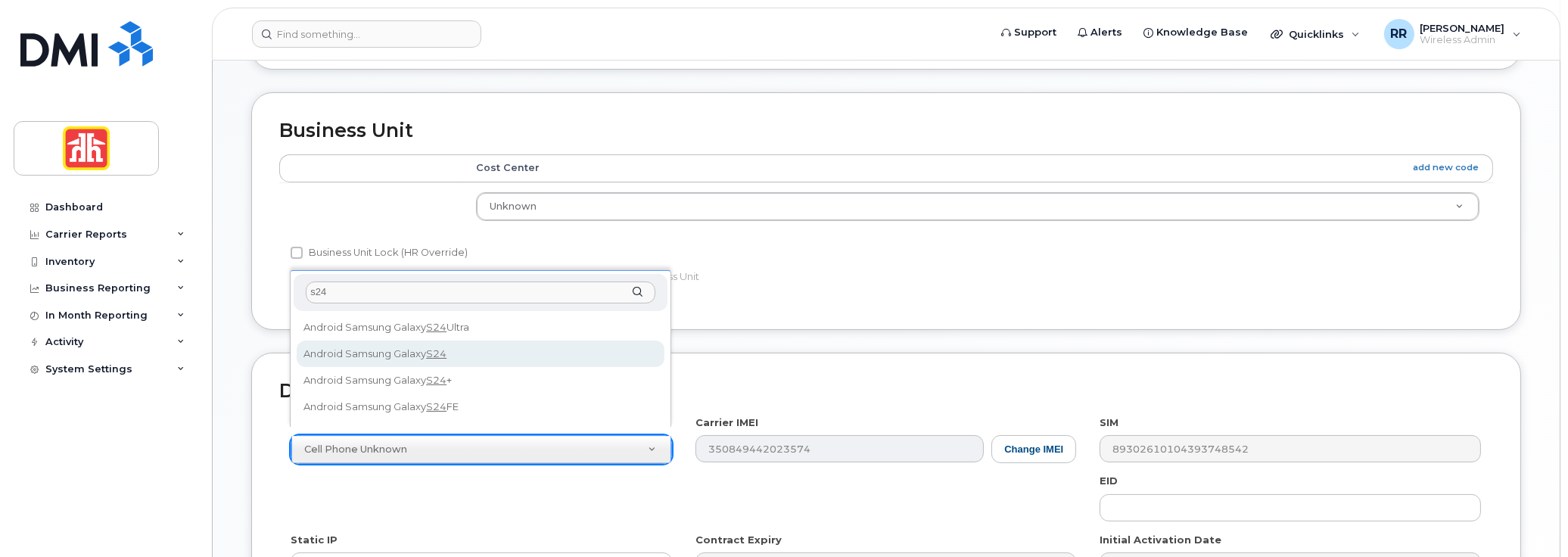
type input "s24"
select select "3076"
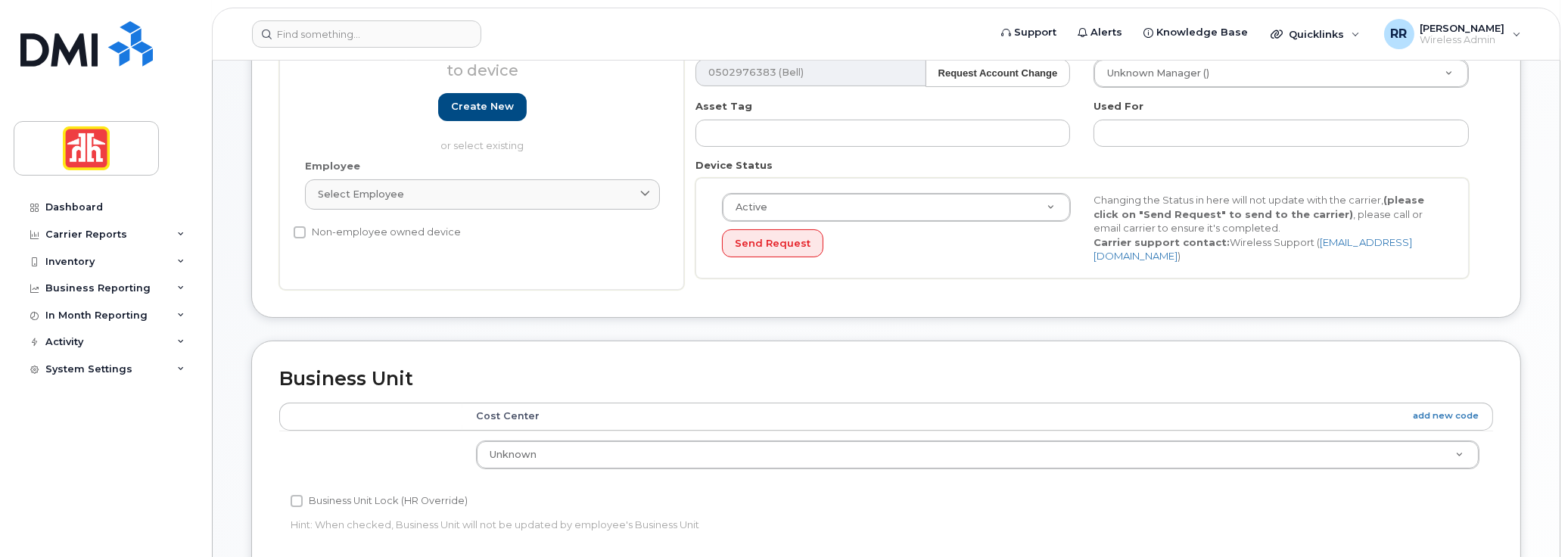
scroll to position [227, 0]
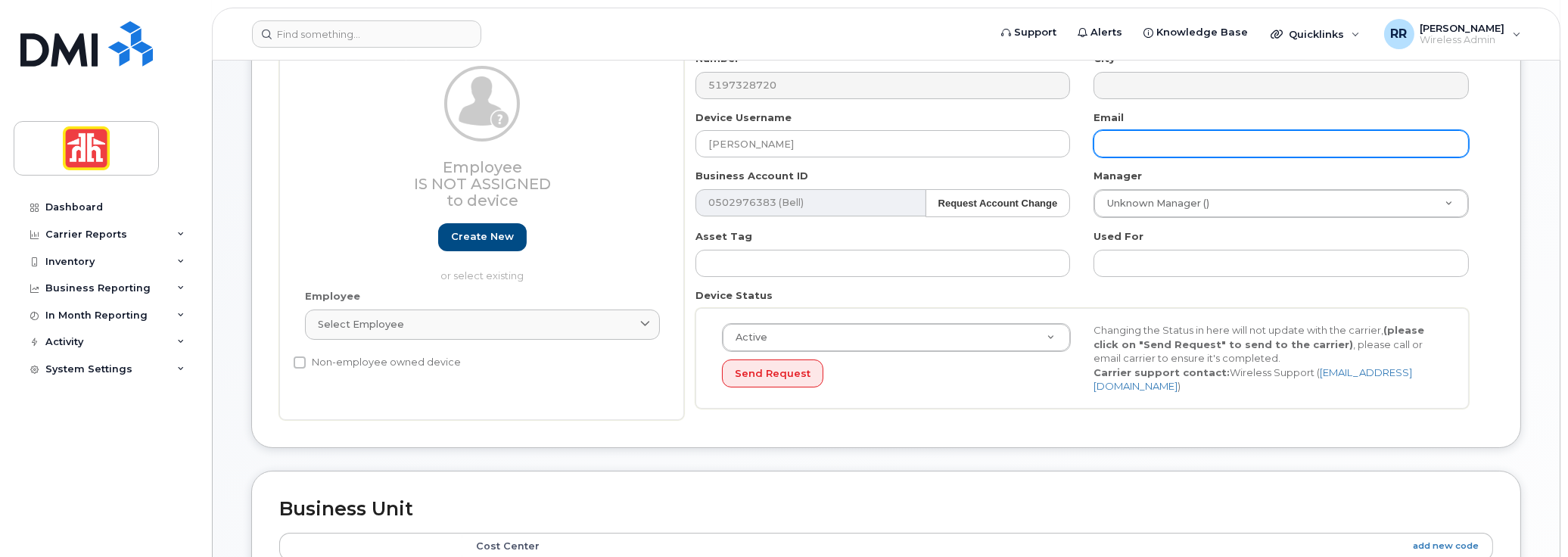
click at [1177, 139] on input "text" at bounding box center [1281, 144] width 375 height 28
paste input "Mike.Westmacott@homehardware.ca"
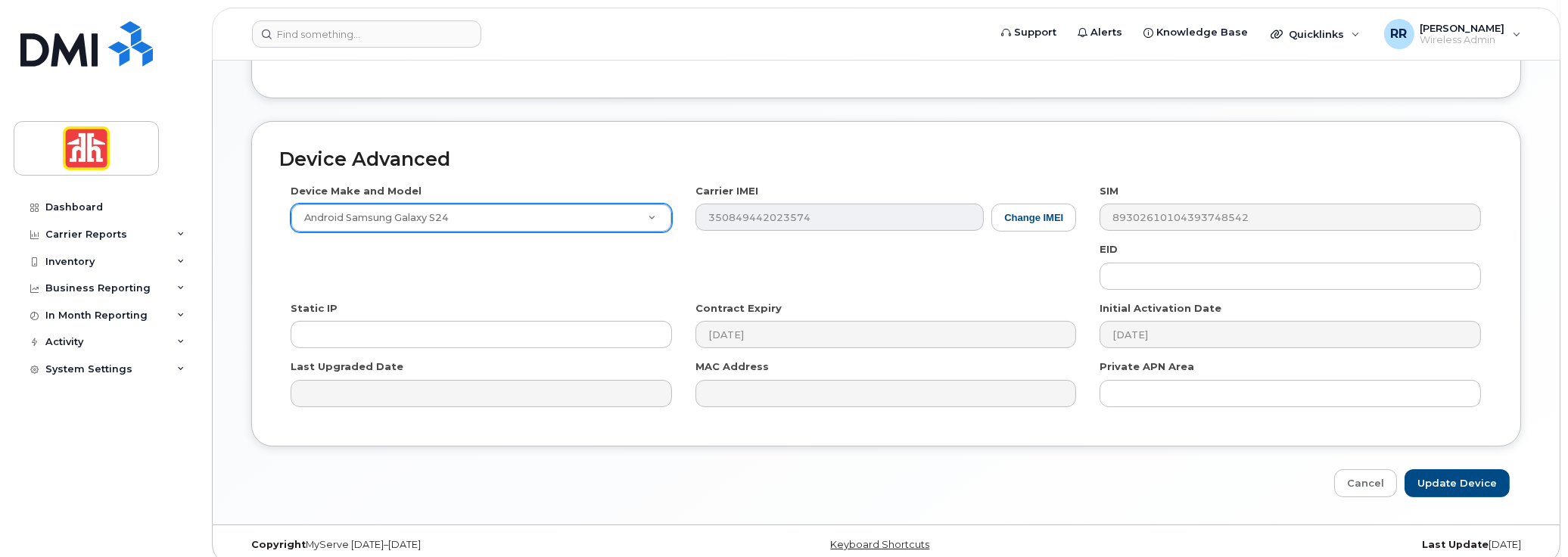
scroll to position [840, 0]
type input "Mike.Westmacott@homehardware.ca"
click at [1440, 467] on input "Update Device" at bounding box center [1457, 481] width 106 height 28
type input "Saving..."
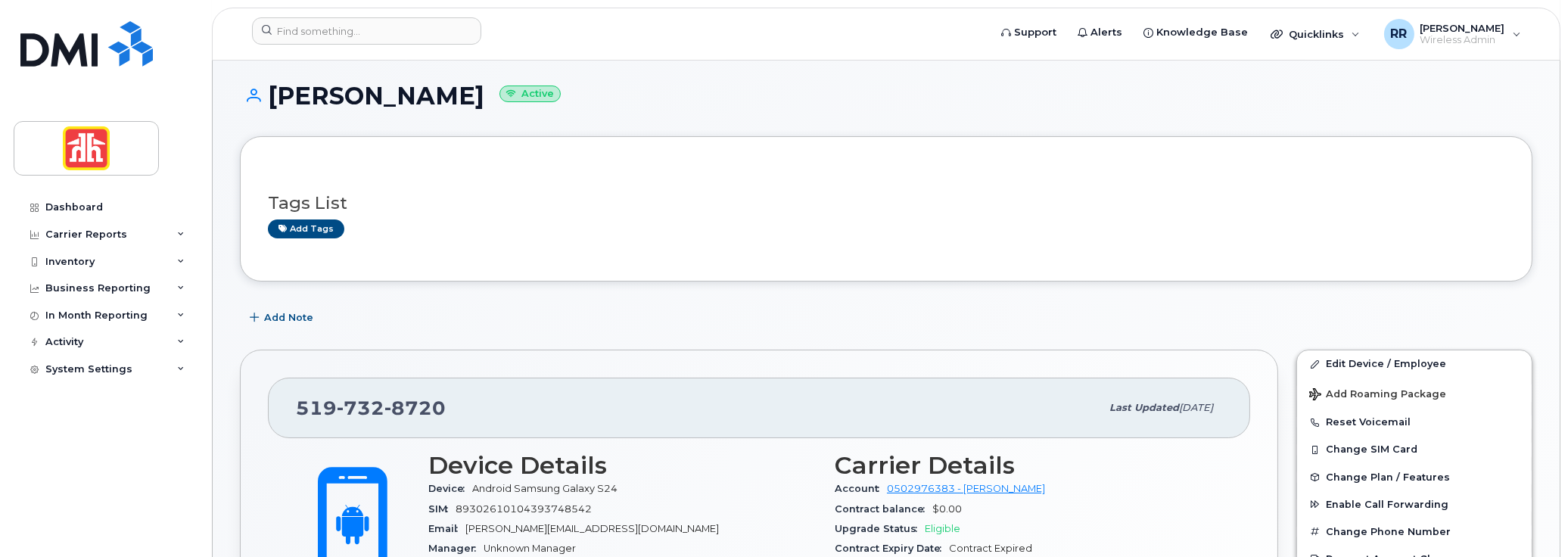
scroll to position [151, 0]
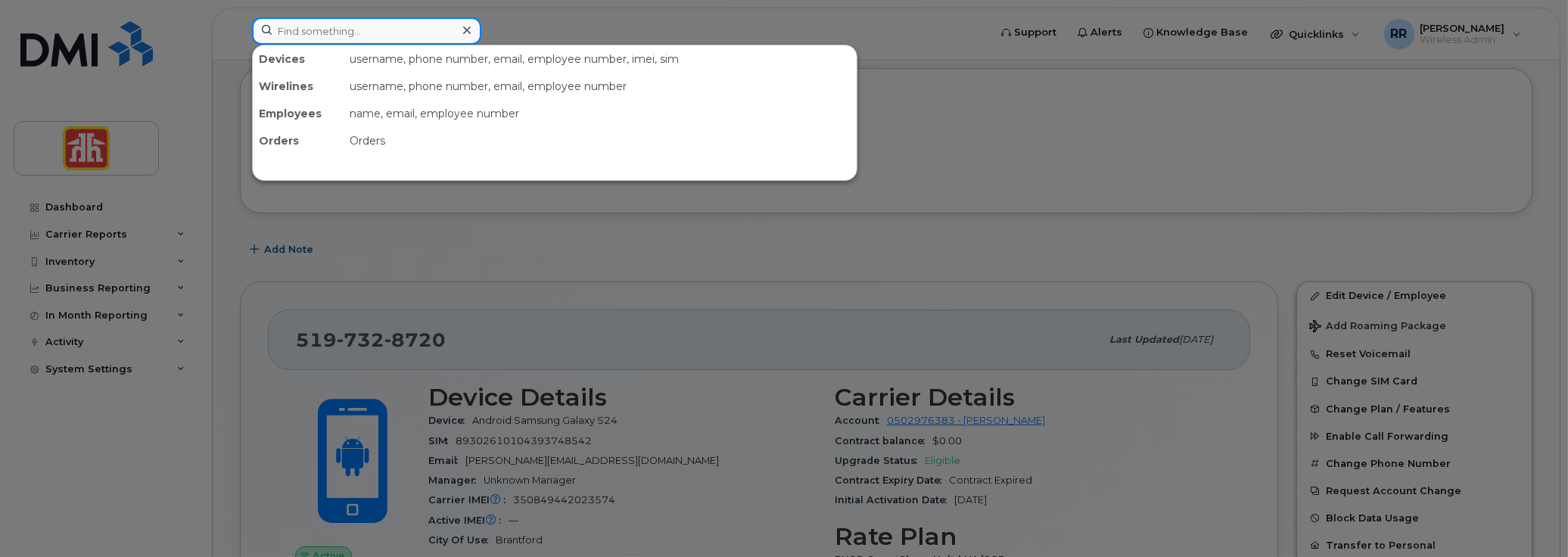
click at [306, 32] on input at bounding box center [367, 31] width 229 height 28
paste input "[PERSON_NAME]"
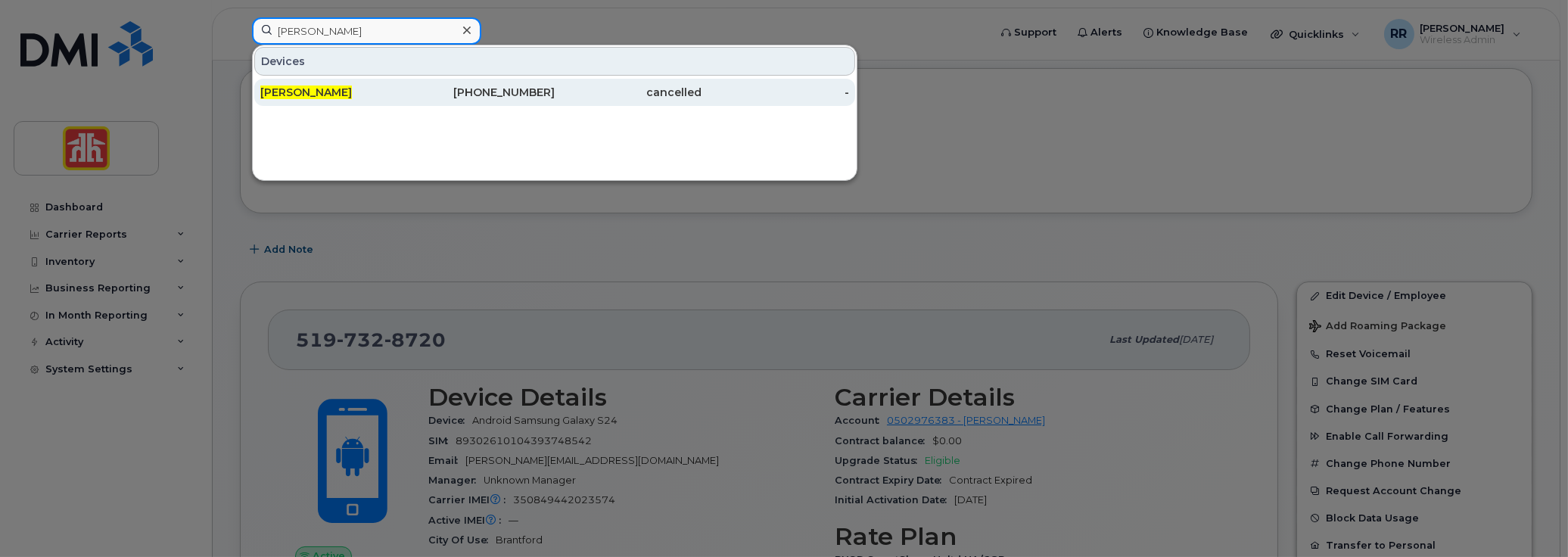
type input "[PERSON_NAME]"
click at [323, 97] on div "[PERSON_NAME]" at bounding box center [334, 92] width 148 height 15
